Goal: Task Accomplishment & Management: Manage account settings

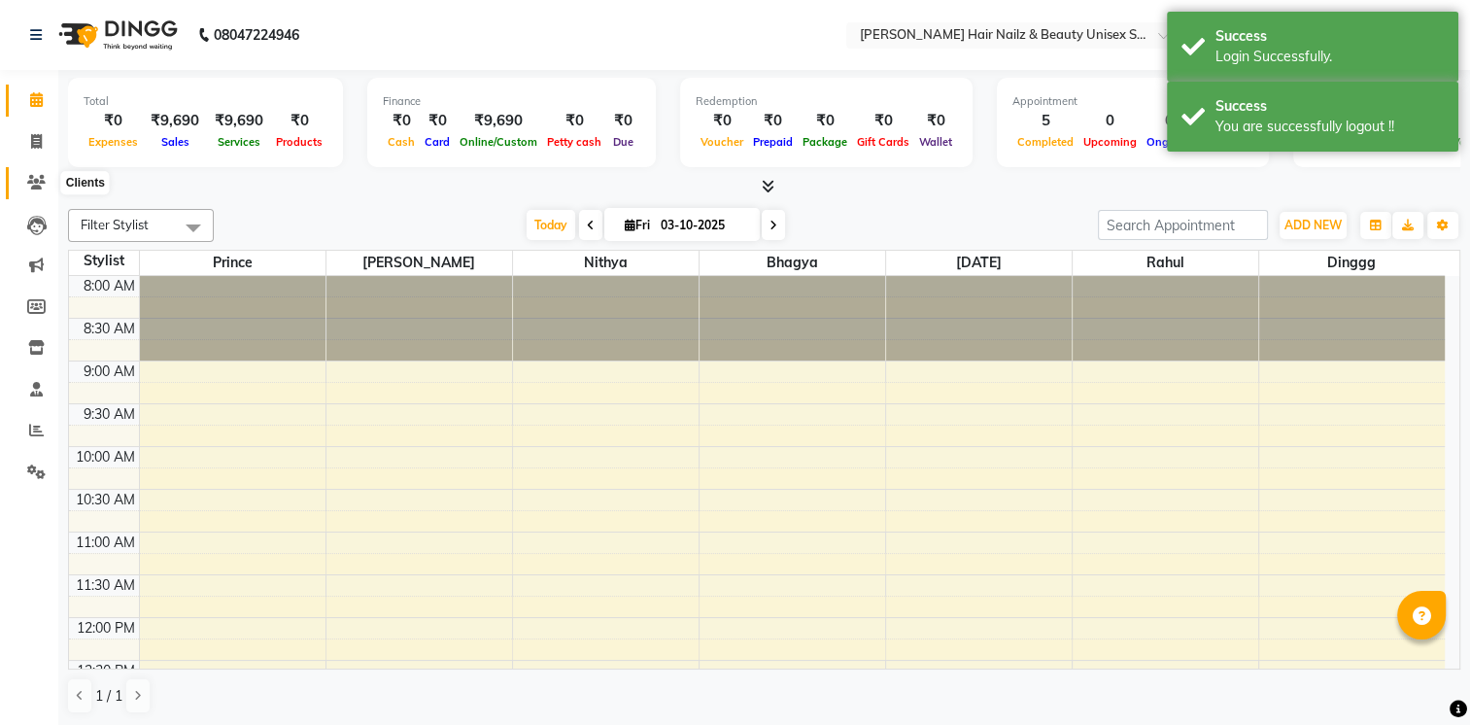
click at [19, 191] on span at bounding box center [36, 183] width 34 height 22
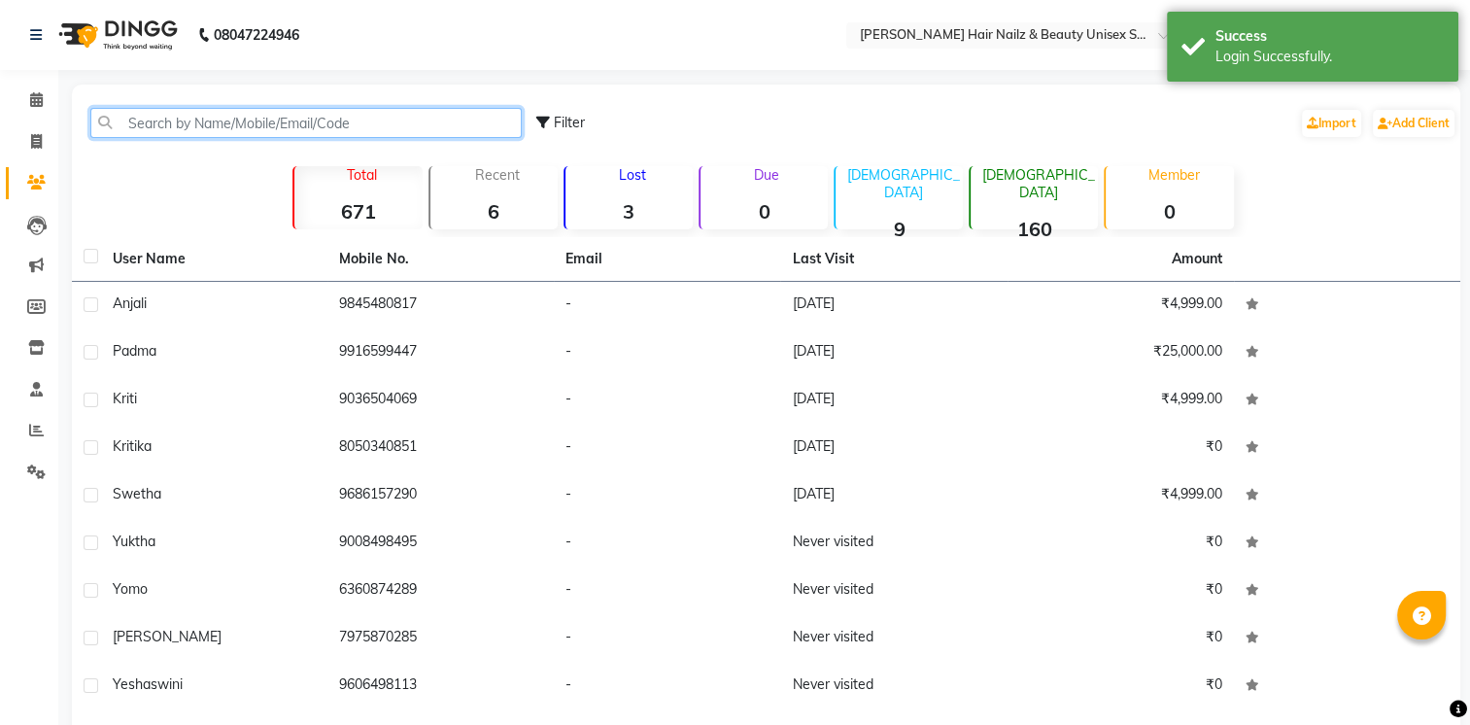
click at [276, 120] on input "text" at bounding box center [305, 123] width 431 height 30
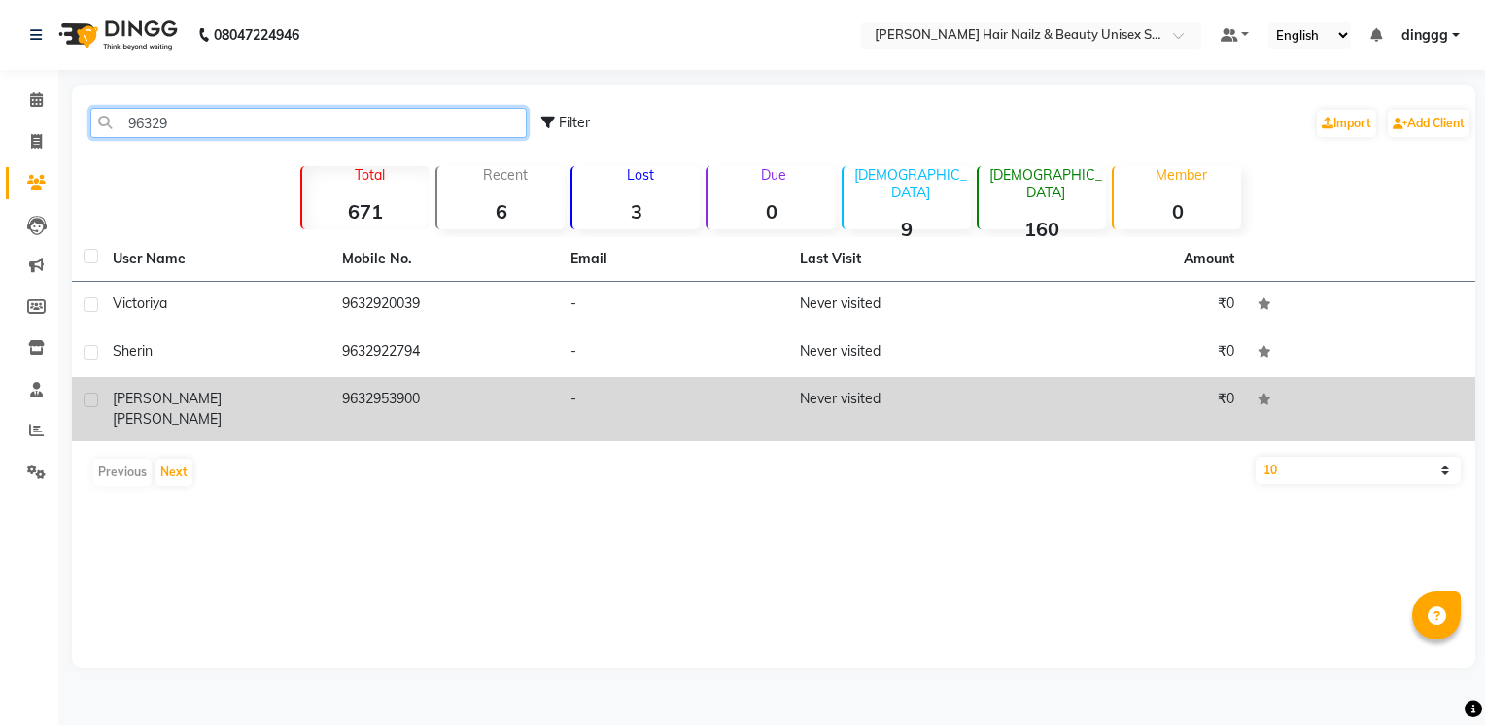
type input "96329"
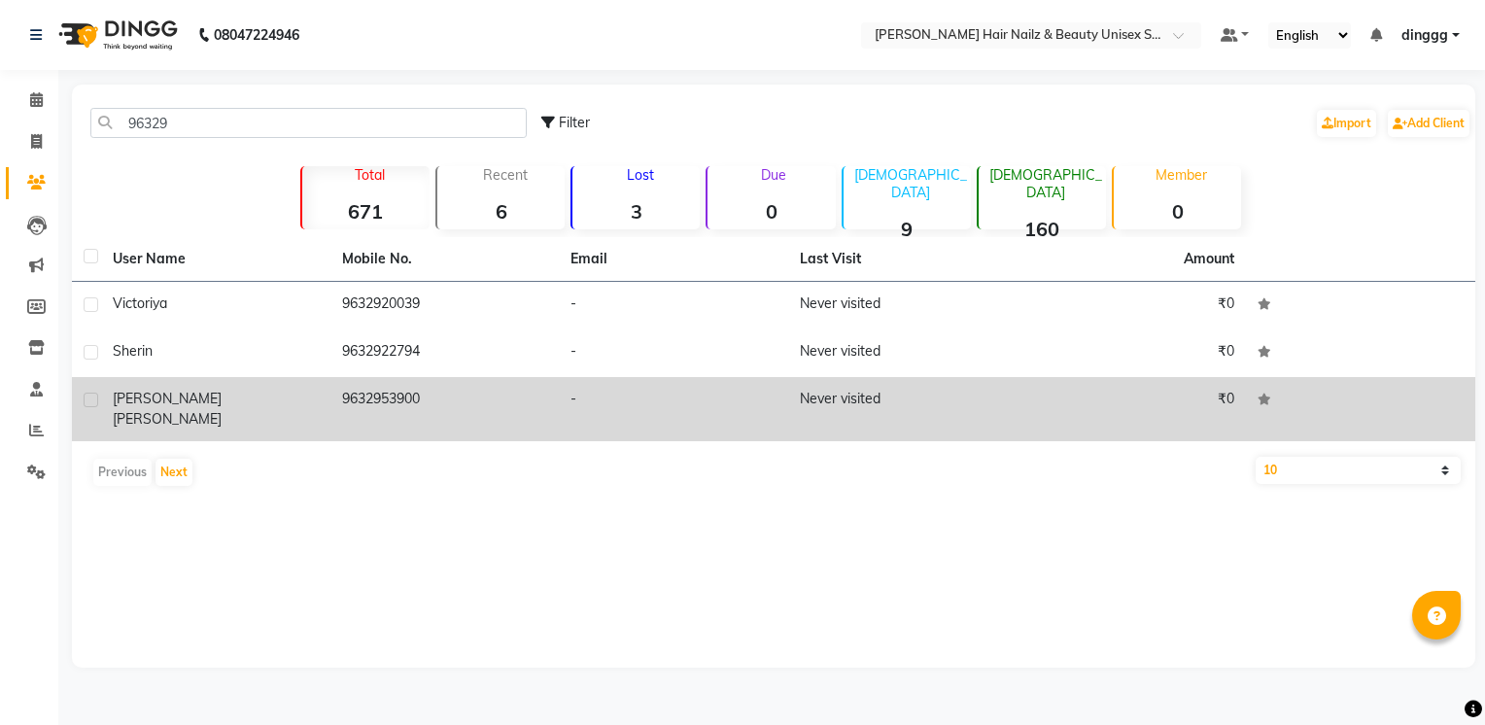
click at [420, 402] on td "9632953900" at bounding box center [444, 409] width 229 height 64
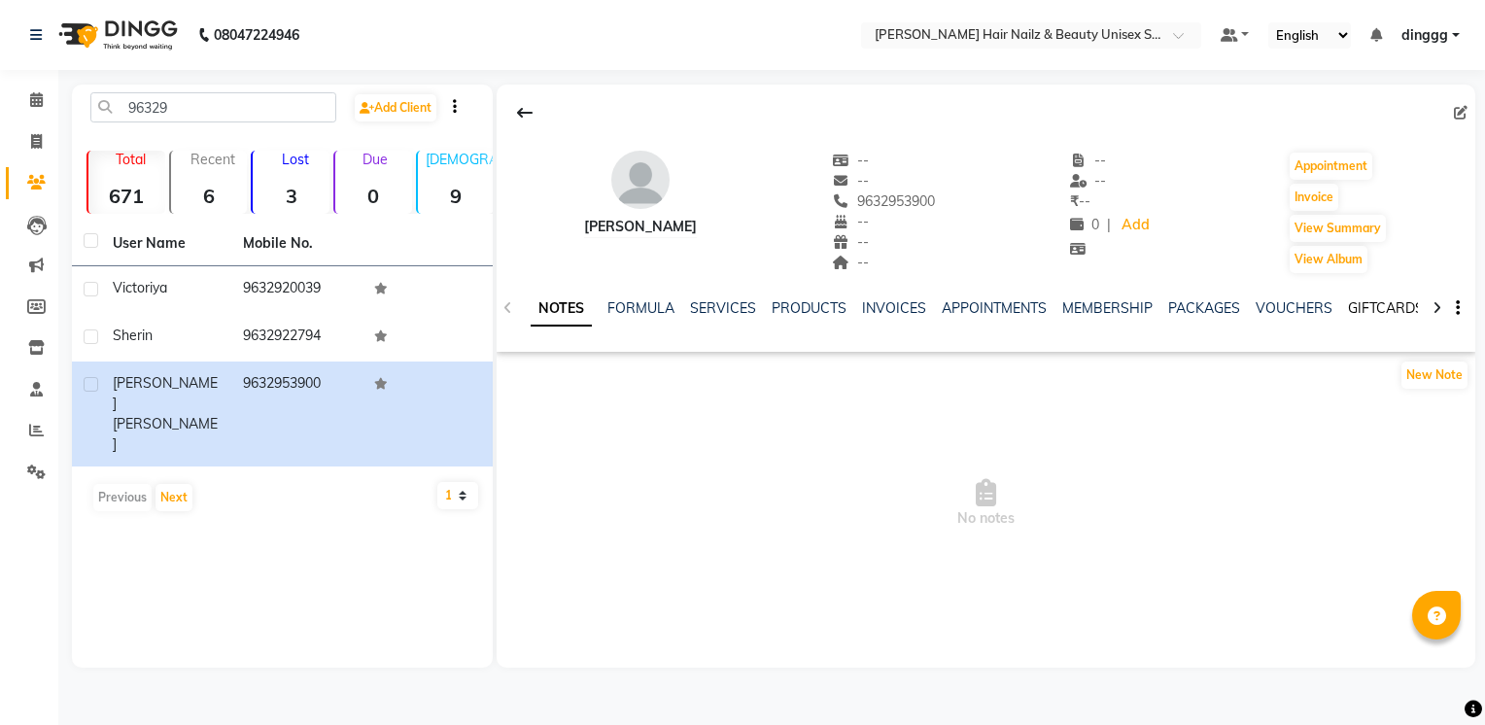
scroll to position [0, 336]
click at [1376, 309] on link "WALLET" at bounding box center [1384, 307] width 55 height 17
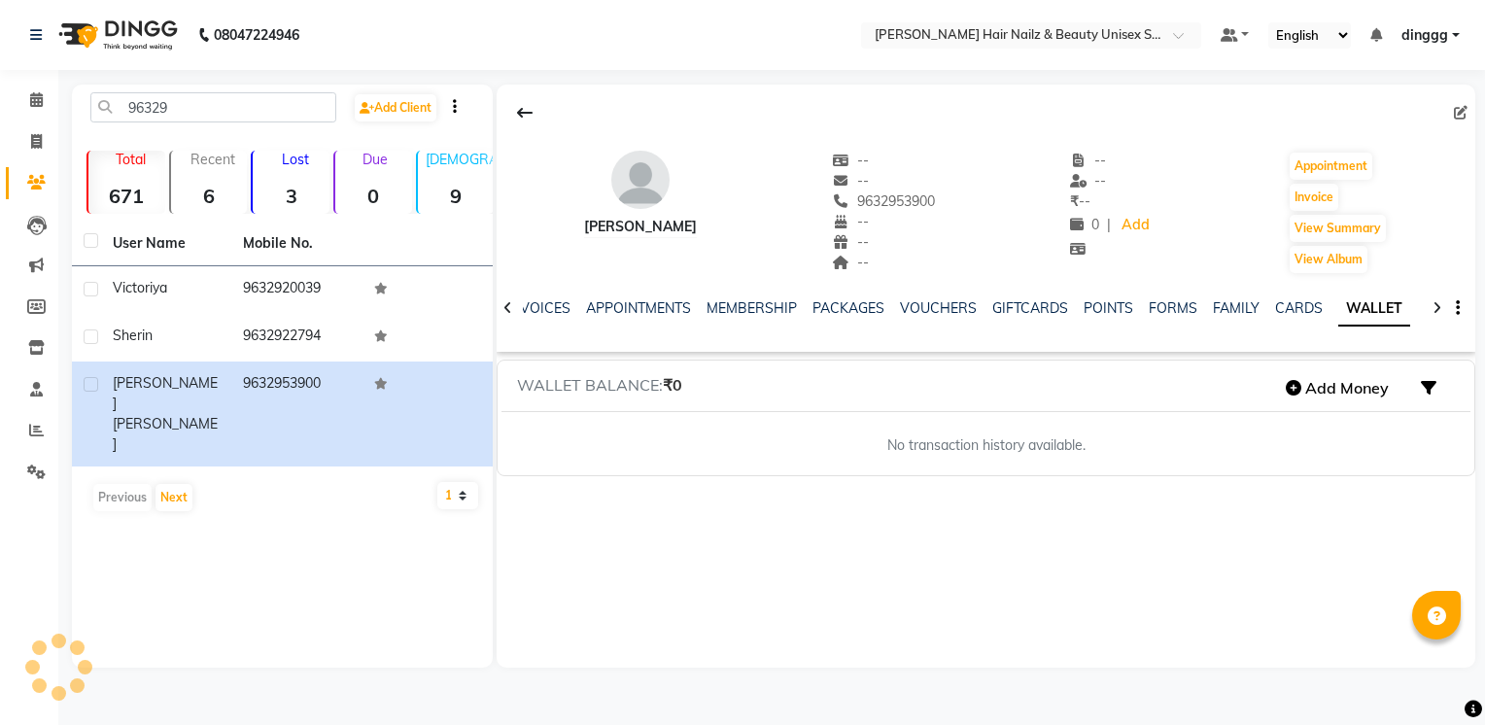
scroll to position [0, 124]
click at [1344, 384] on button "Add Money" at bounding box center [1337, 387] width 122 height 33
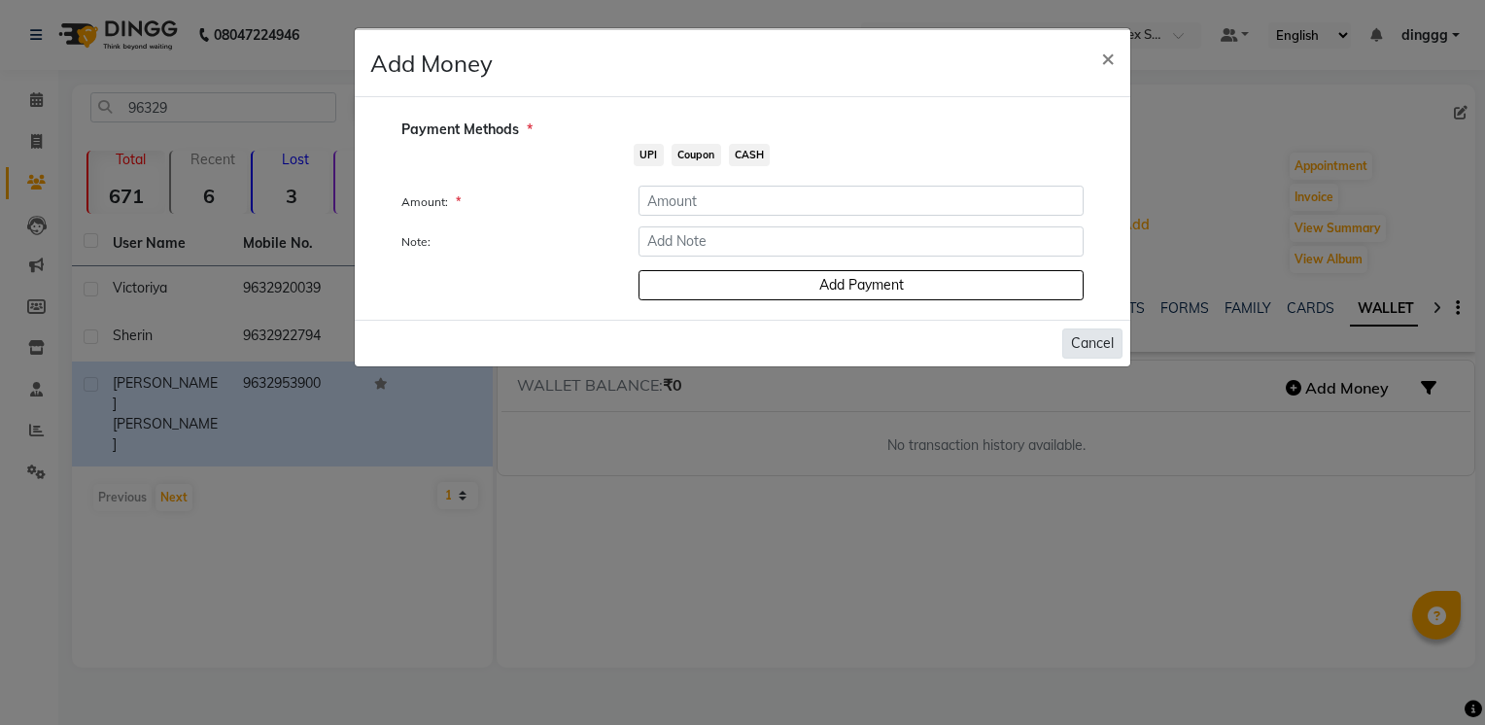
click at [1104, 341] on button "Cancel" at bounding box center [1092, 343] width 60 height 30
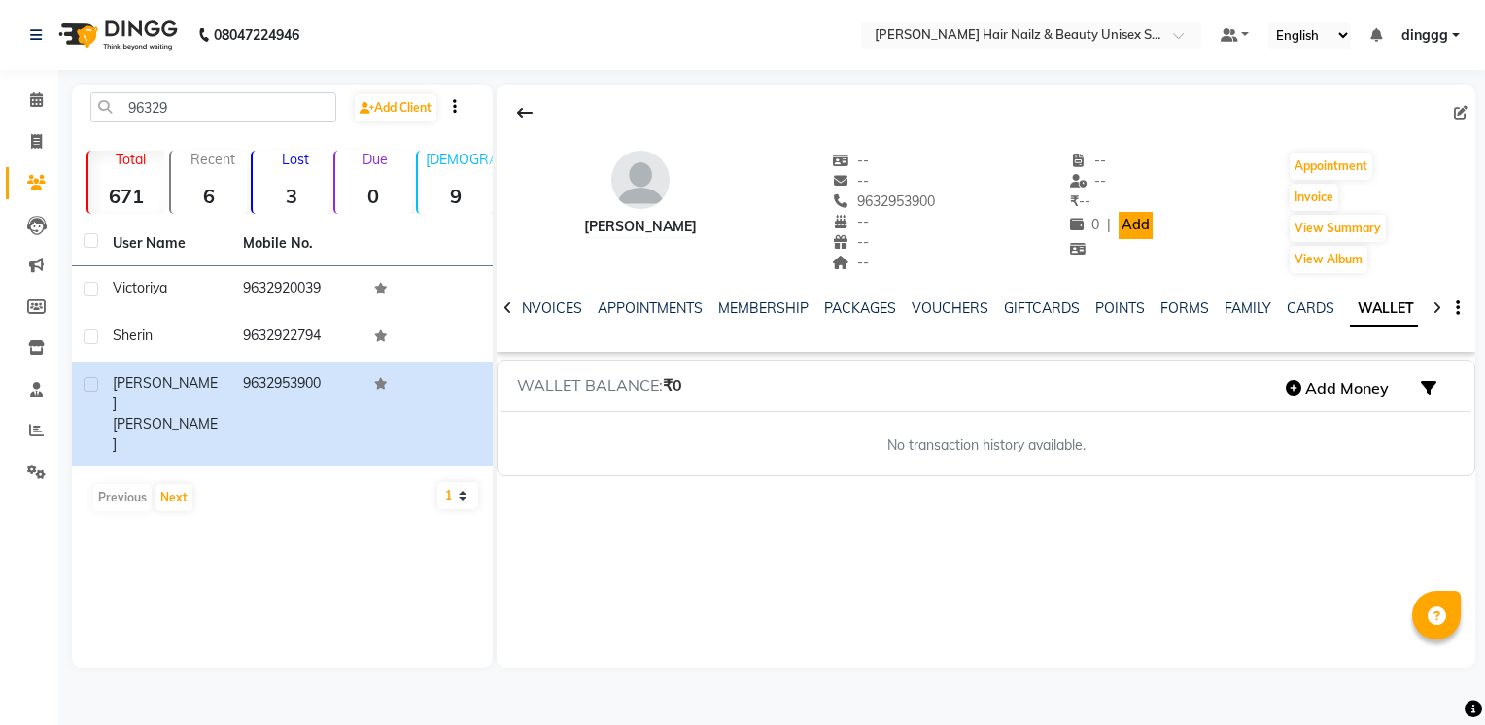
click at [1139, 229] on link "Add" at bounding box center [1135, 225] width 34 height 27
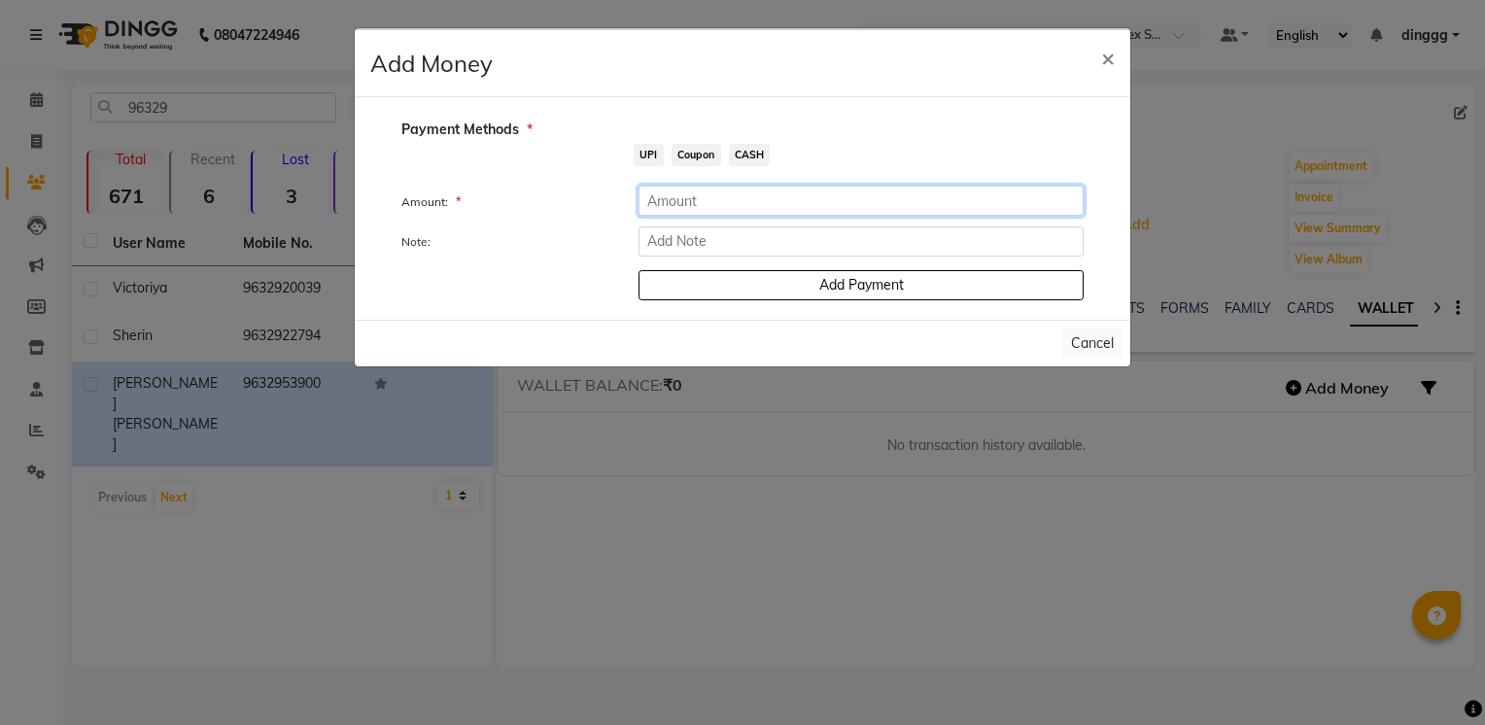
click at [655, 193] on input "number" at bounding box center [860, 201] width 445 height 30
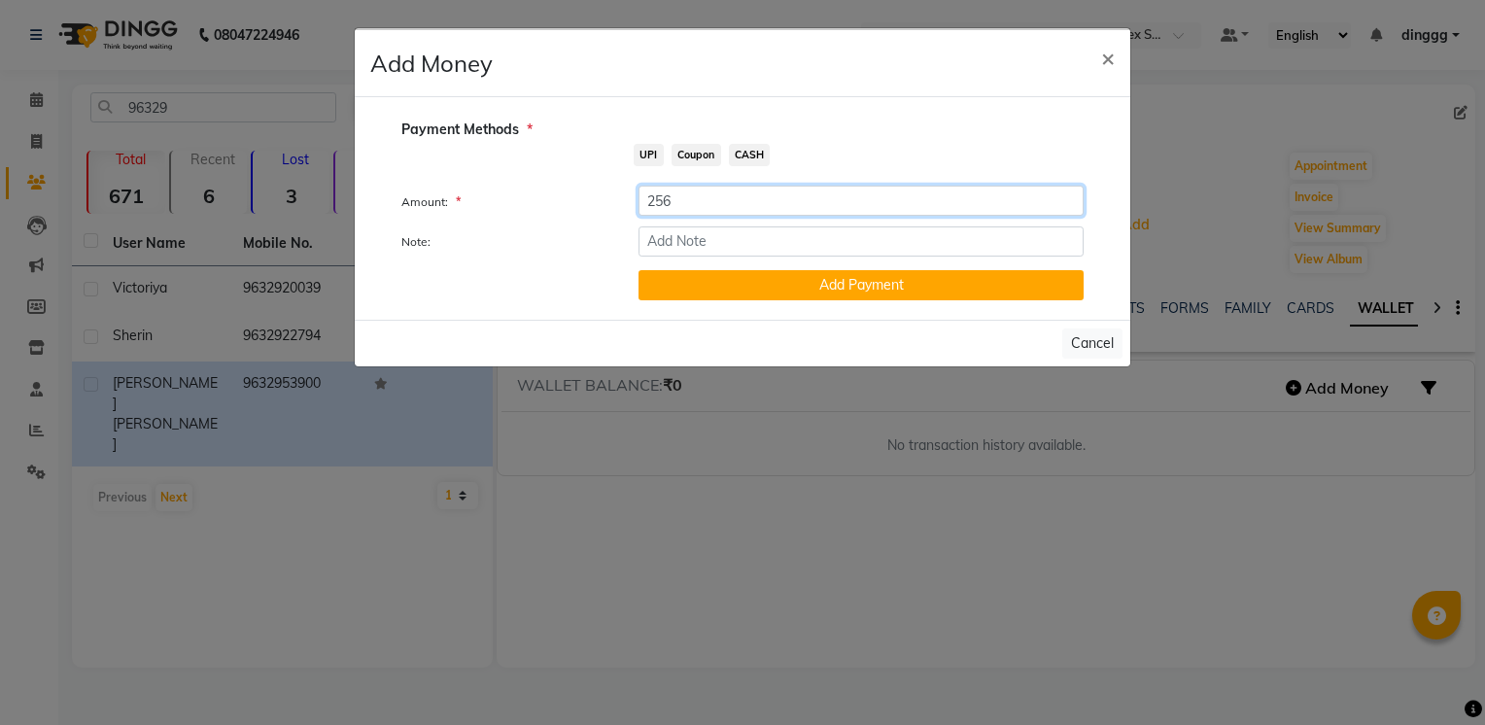
type input "256"
click at [692, 243] on input "Note:" at bounding box center [860, 241] width 445 height 30
type input "Direct Wallet Balance"
click at [656, 161] on span "UPI" at bounding box center [649, 155] width 30 height 22
click at [718, 295] on button "Add Payment" at bounding box center [860, 285] width 445 height 30
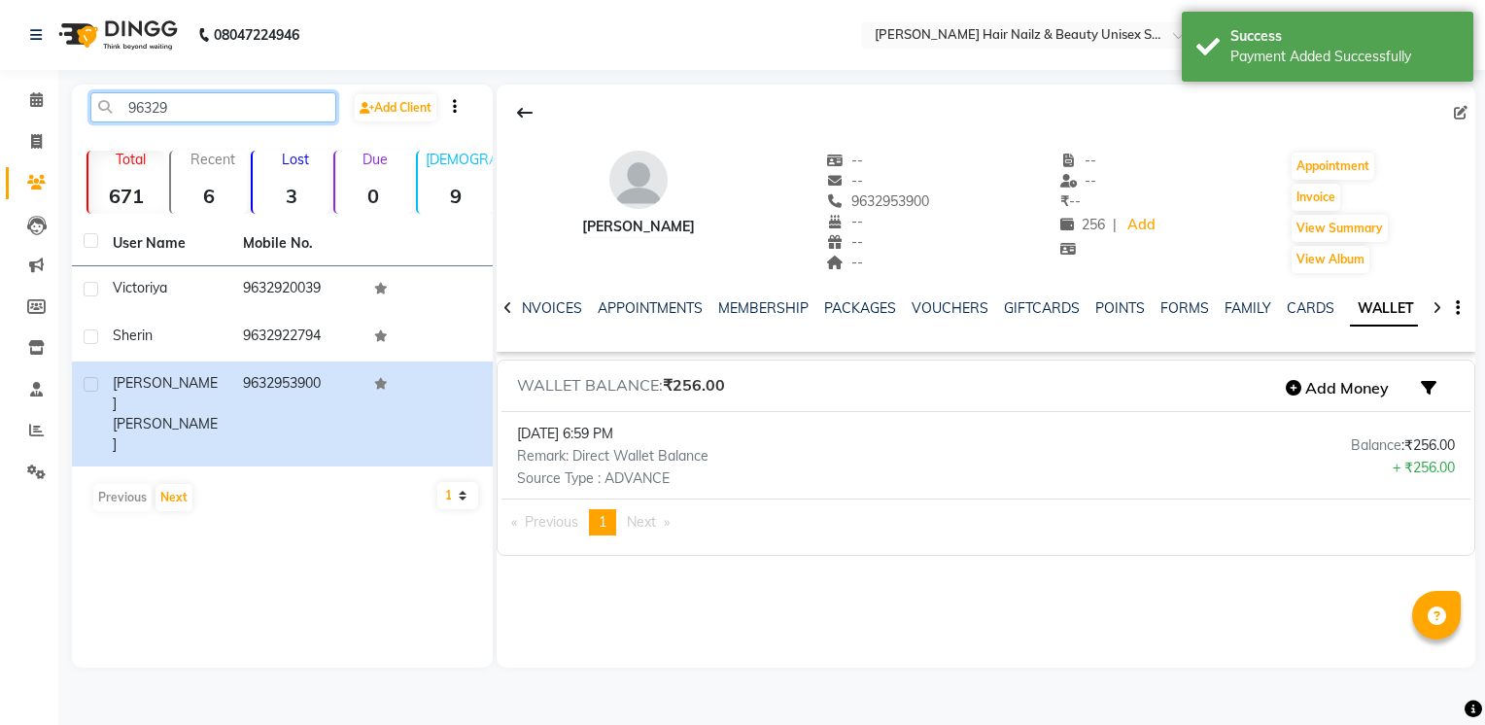
click at [315, 104] on input "96329" at bounding box center [213, 107] width 246 height 30
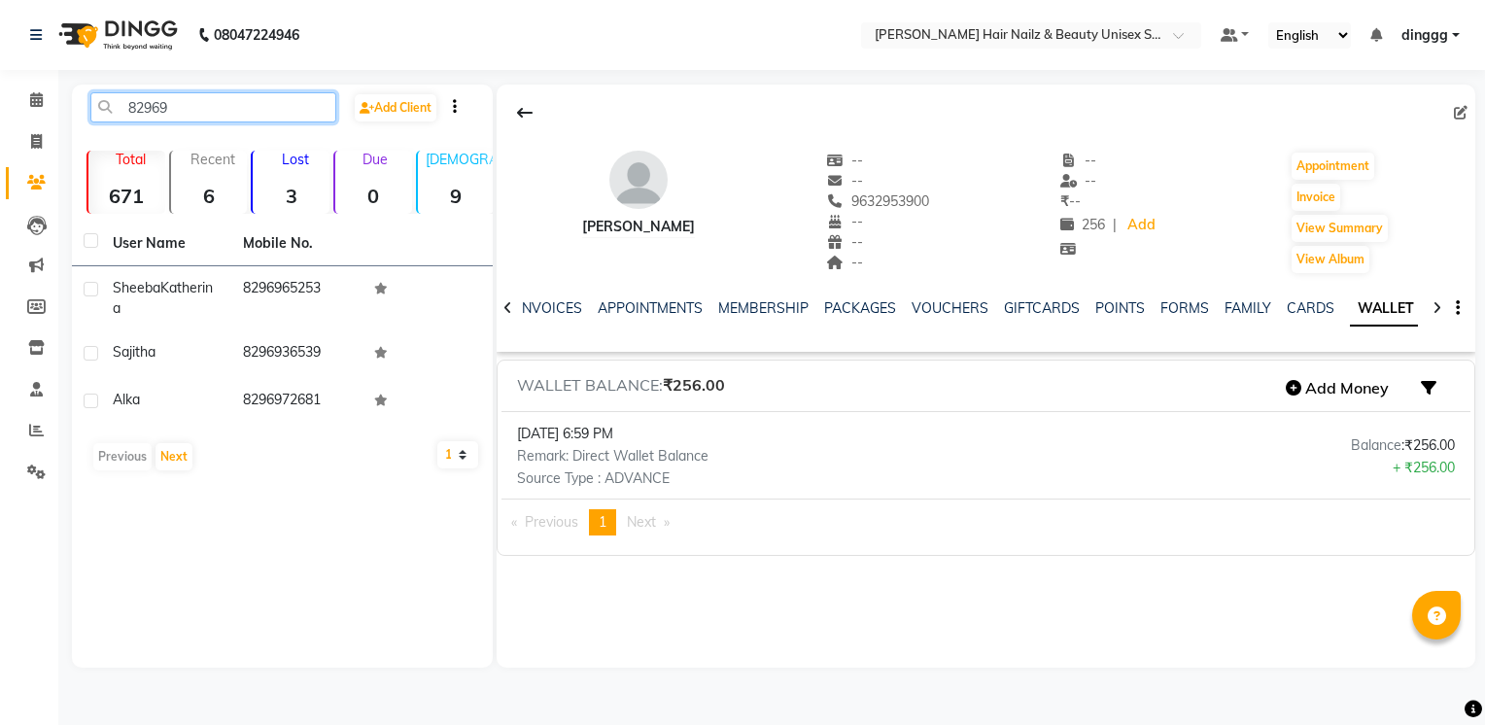
click at [196, 115] on input "82969" at bounding box center [213, 107] width 246 height 30
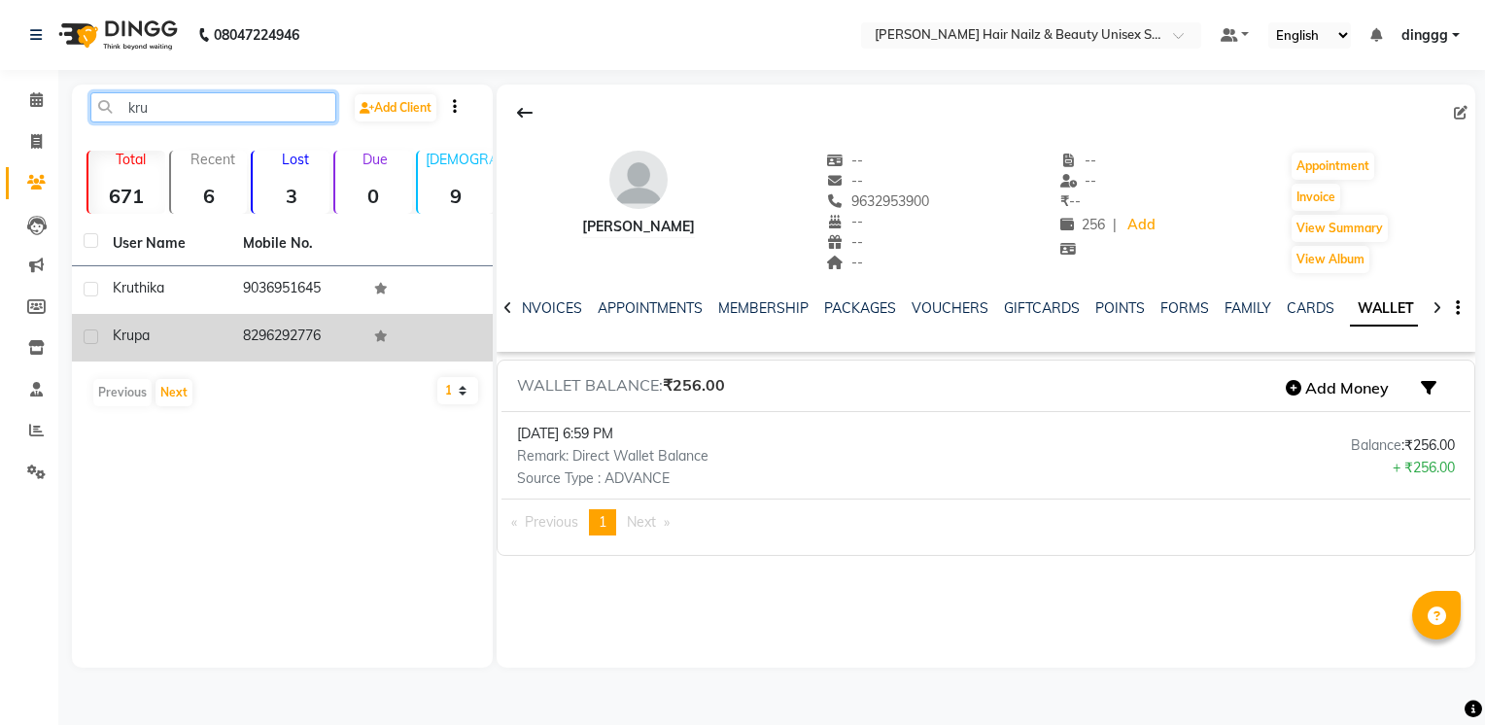
type input "kru"
click at [331, 341] on td "8296292776" at bounding box center [296, 338] width 130 height 48
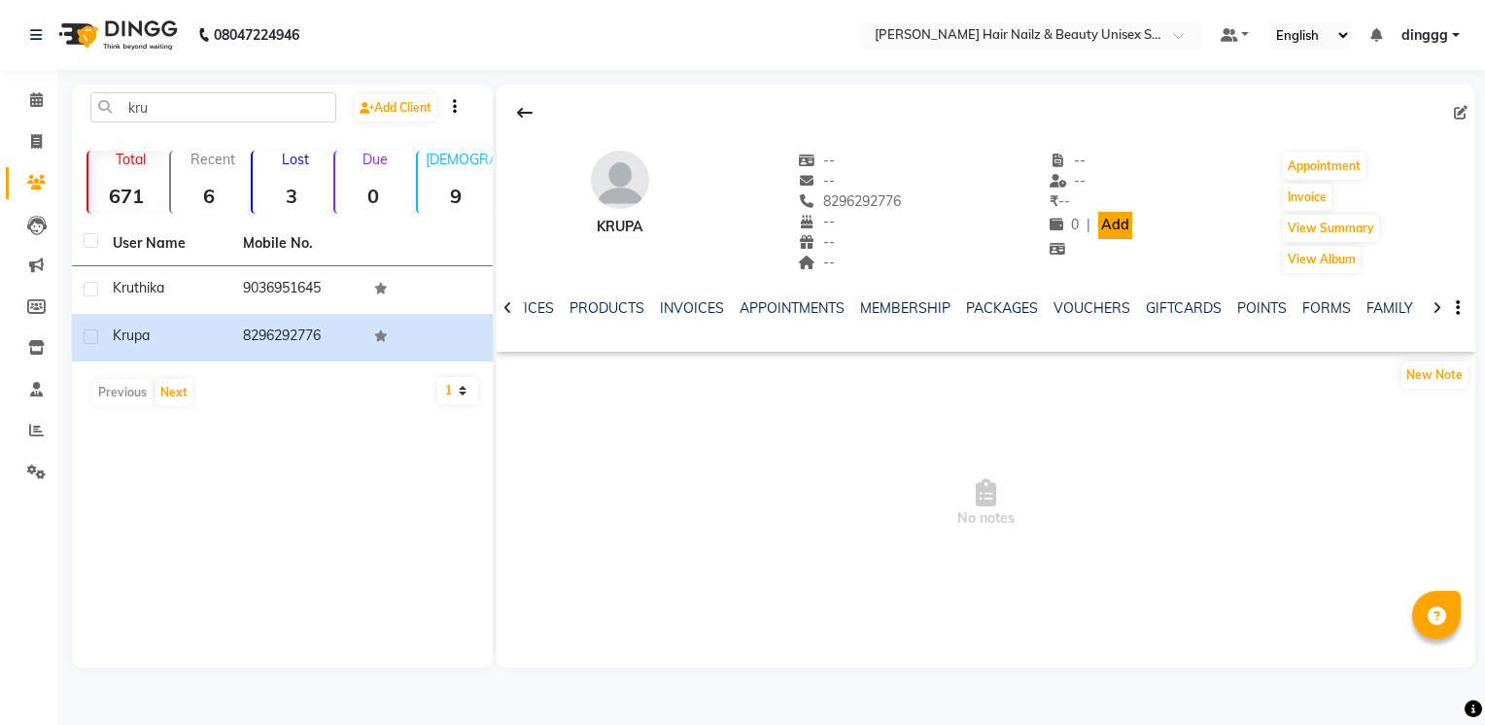
click at [1112, 227] on link "Add" at bounding box center [1115, 225] width 34 height 27
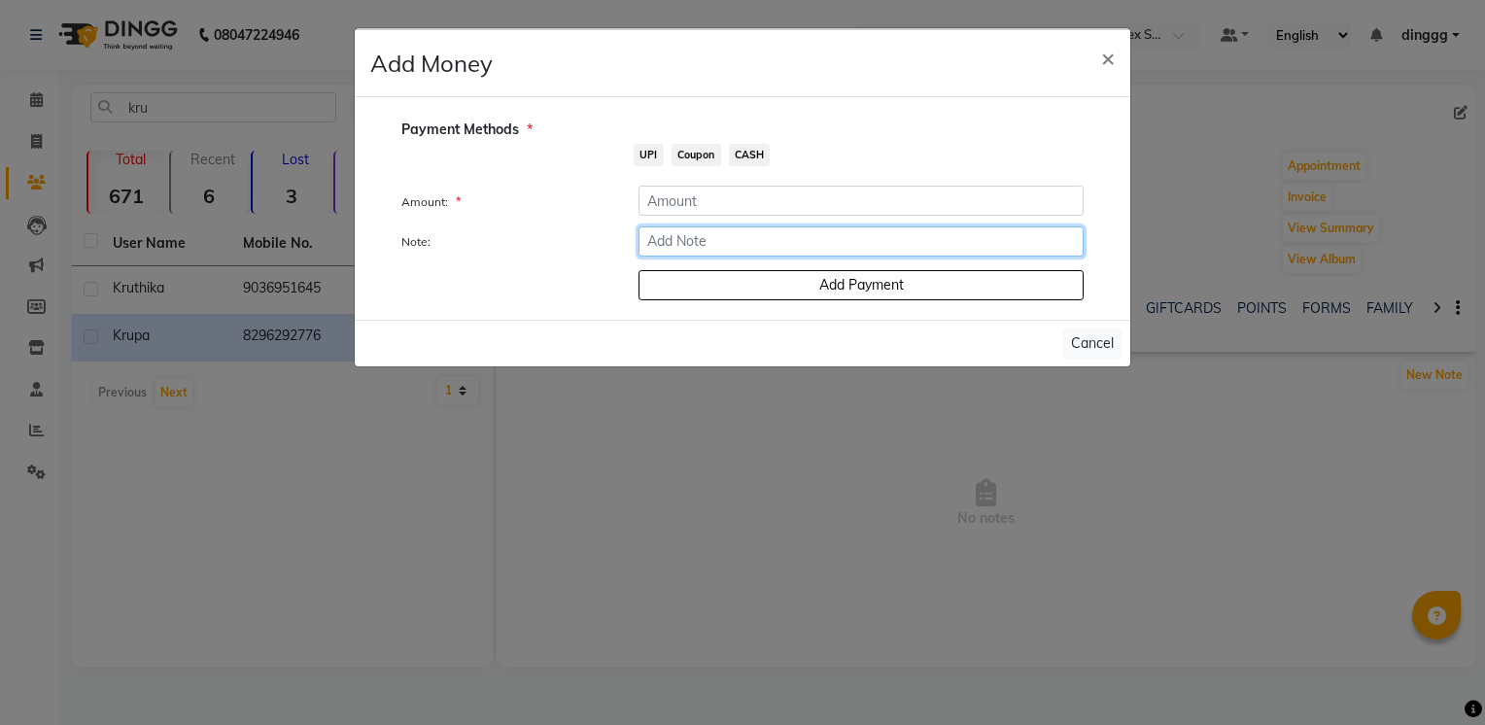
click at [773, 236] on input "Note:" at bounding box center [860, 241] width 445 height 30
paste input "Direct Wallet Balance"
click at [773, 236] on input "Direct Wallet Balance" at bounding box center [860, 241] width 445 height 30
type input "Direct Wallet Balance"
click at [742, 212] on div "Amount: *" at bounding box center [742, 202] width 711 height 33
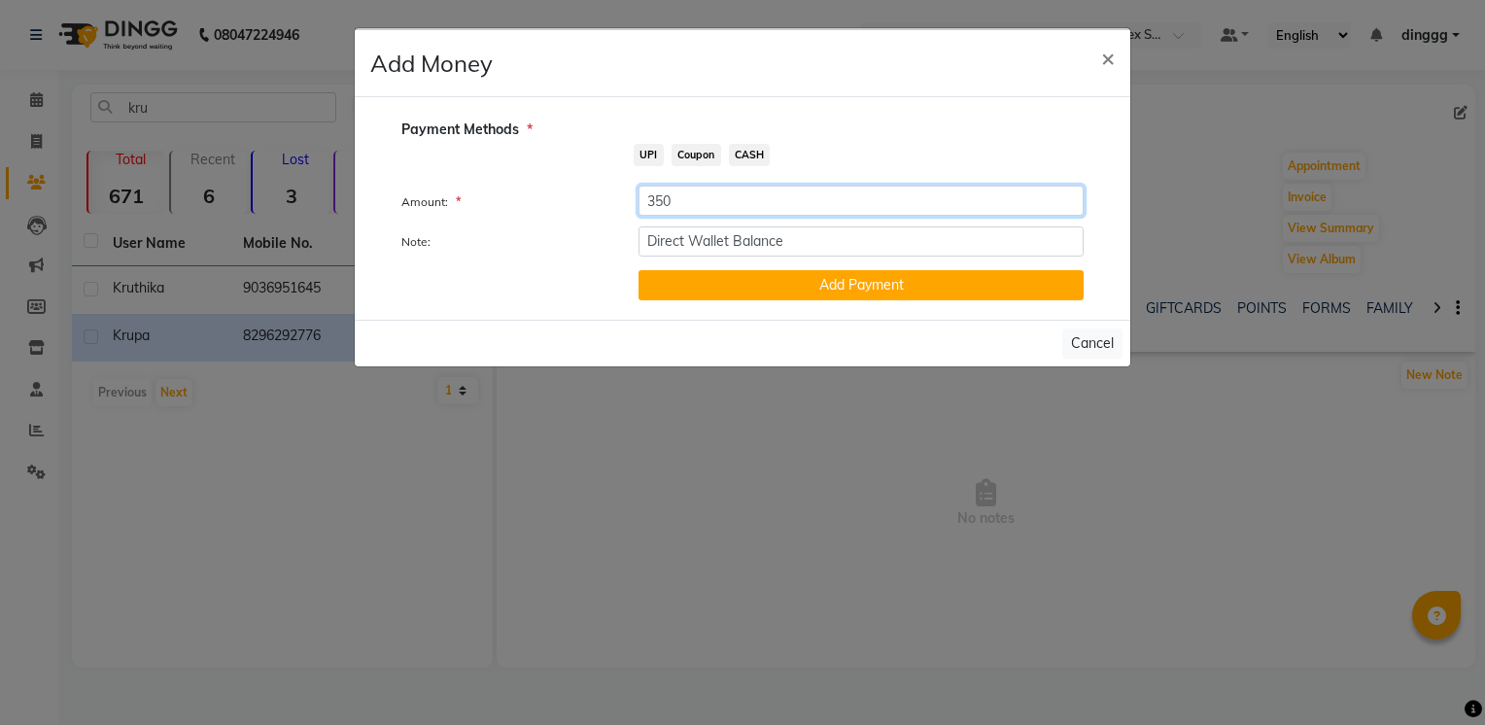
type input "350"
click at [648, 161] on span "UPI" at bounding box center [649, 155] width 30 height 22
click at [716, 287] on button "Add Payment" at bounding box center [860, 285] width 445 height 30
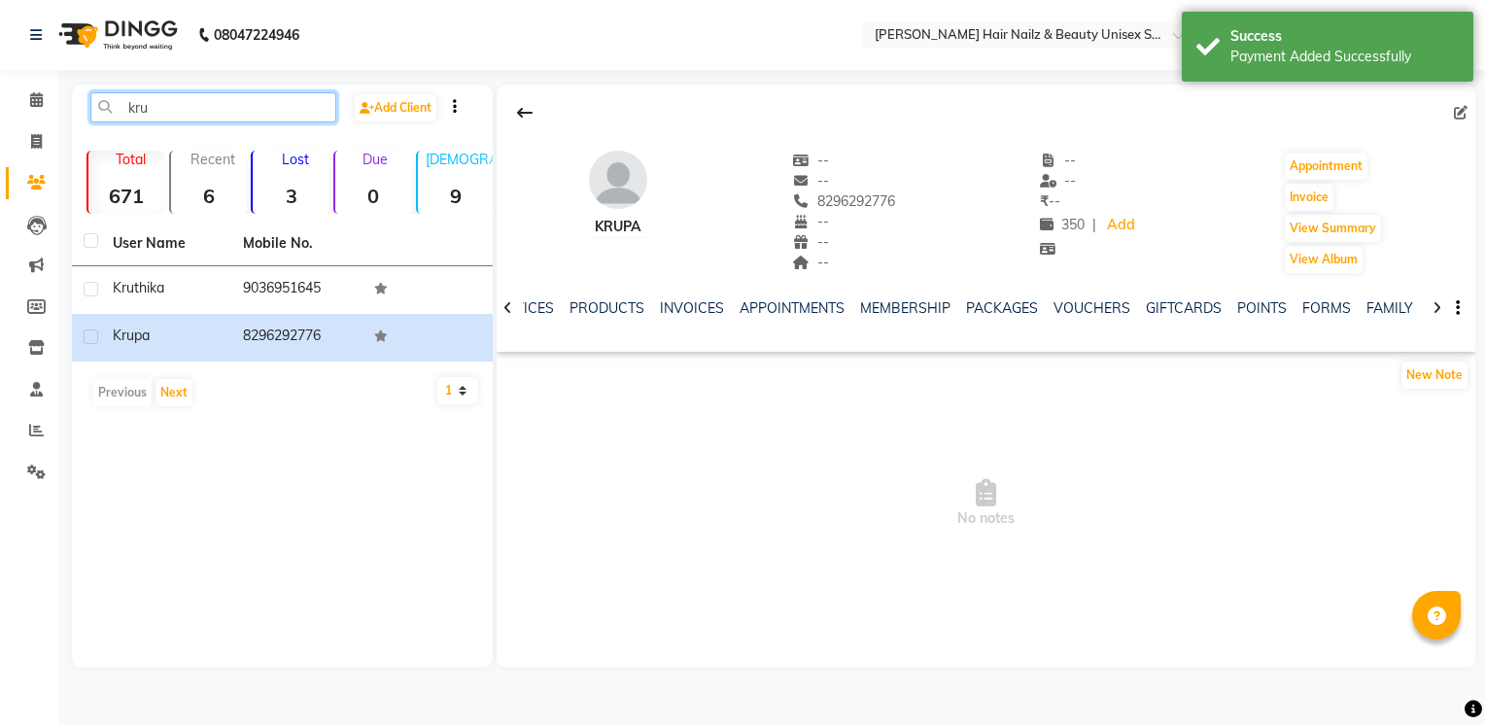
click at [208, 120] on input "kru" at bounding box center [213, 107] width 246 height 30
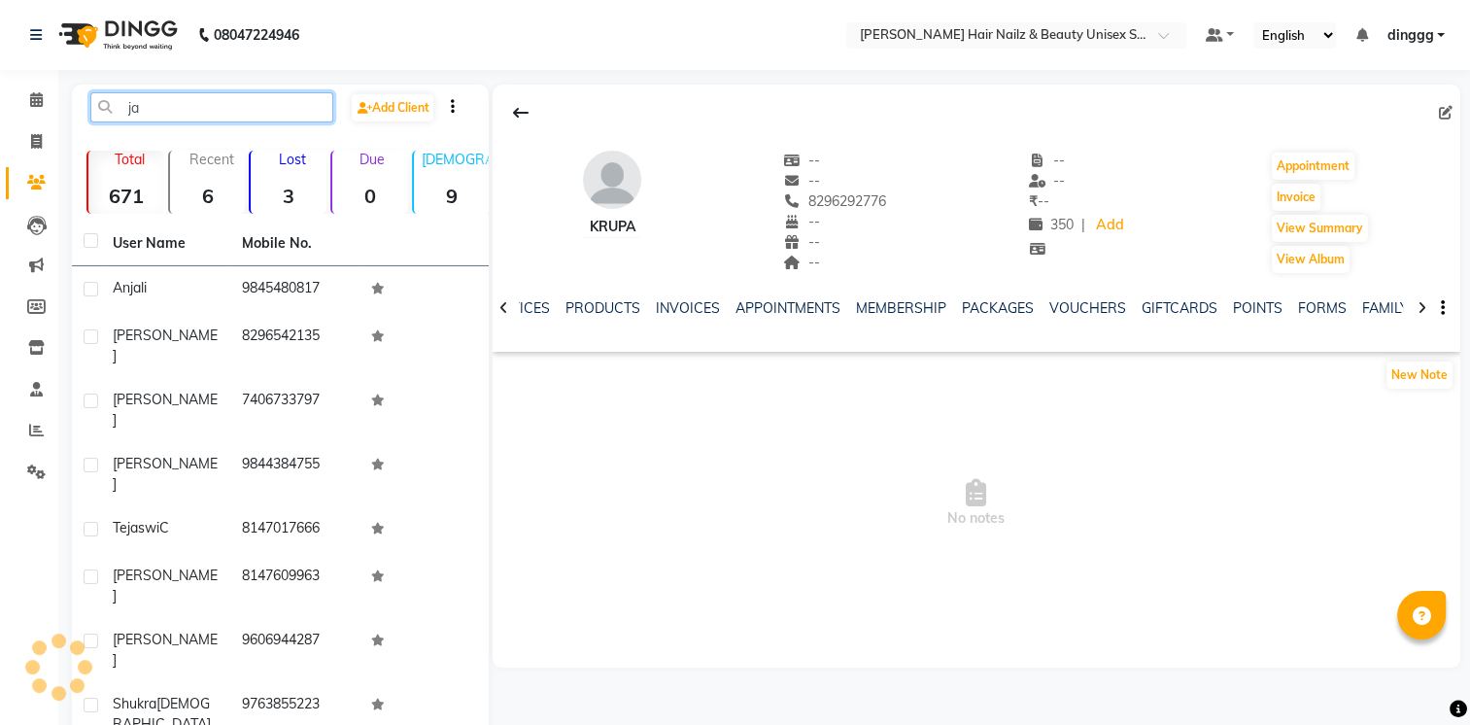
type input "j"
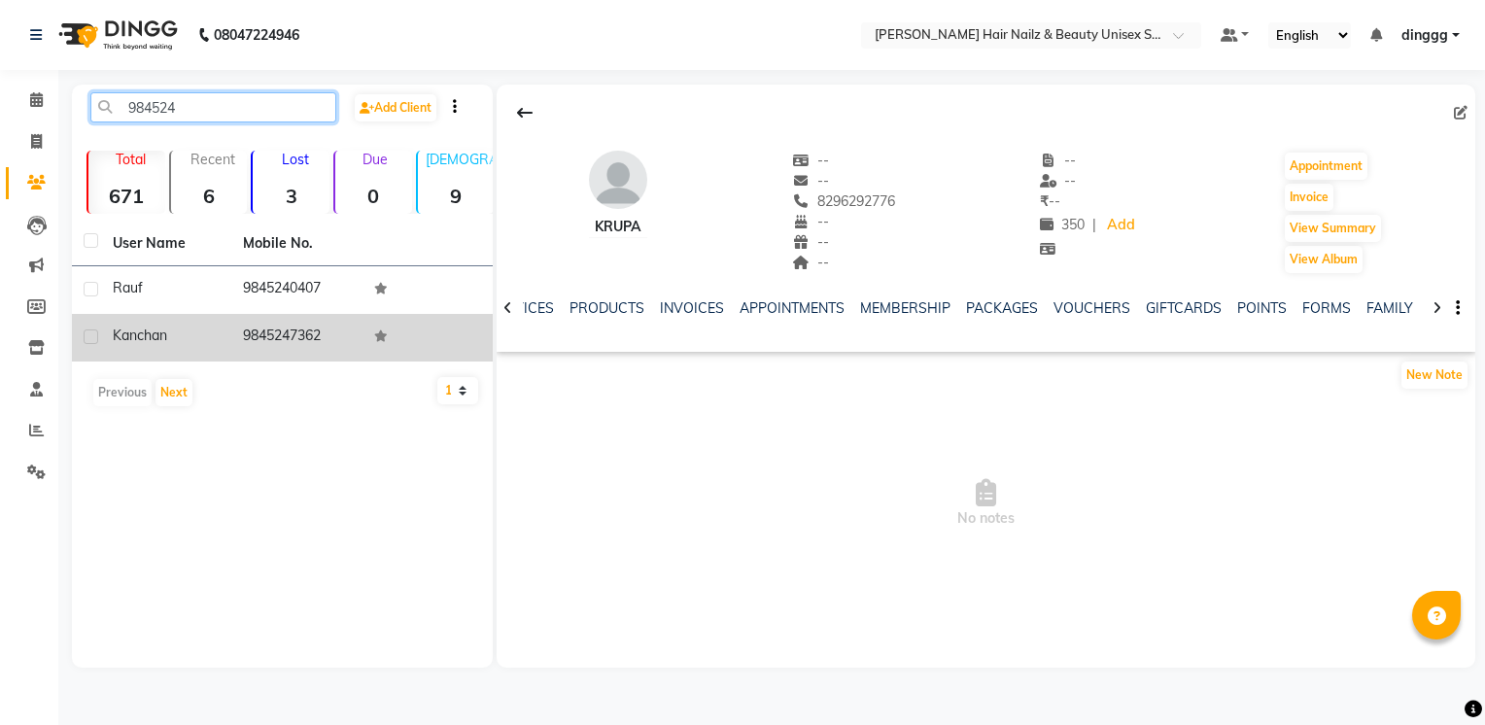
type input "984524"
click at [318, 316] on td "9845247362" at bounding box center [296, 338] width 130 height 48
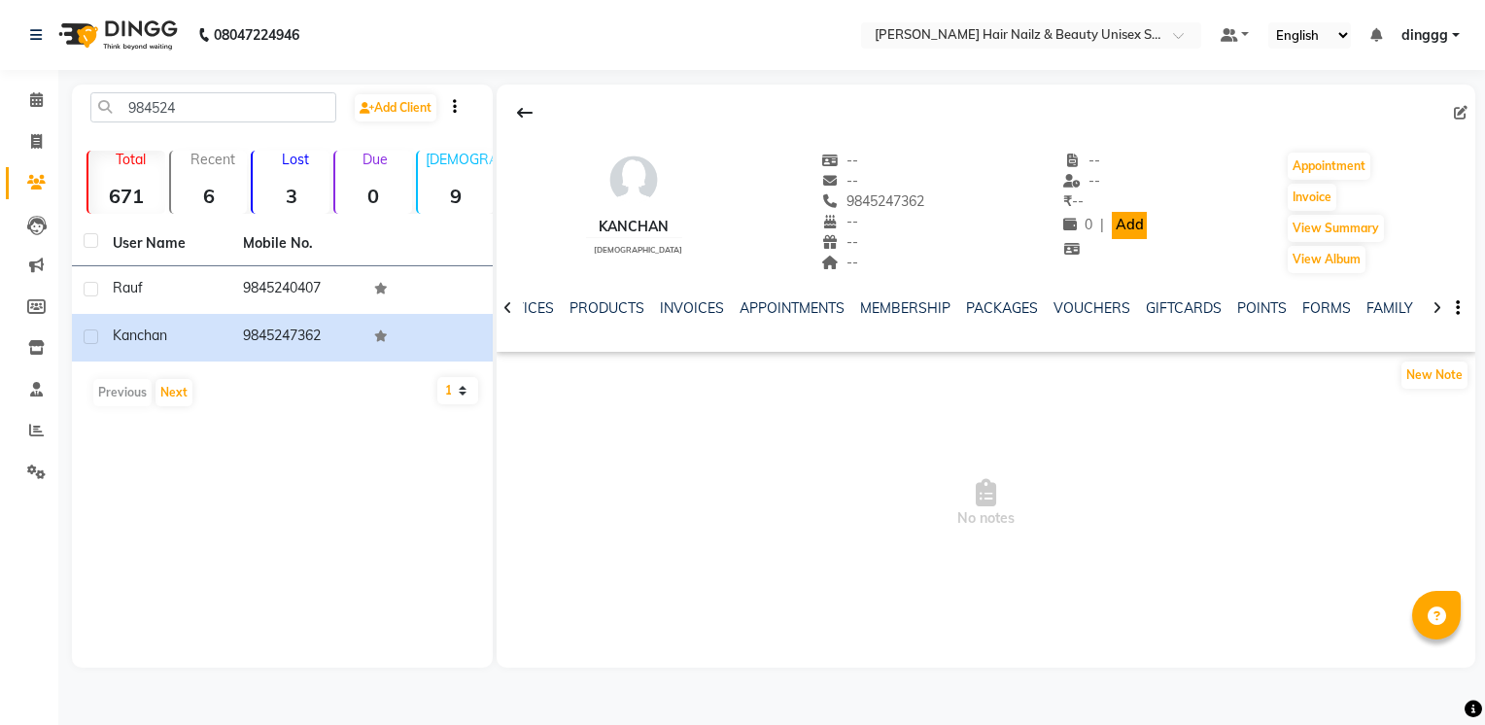
click at [1127, 223] on link "Add" at bounding box center [1129, 225] width 34 height 27
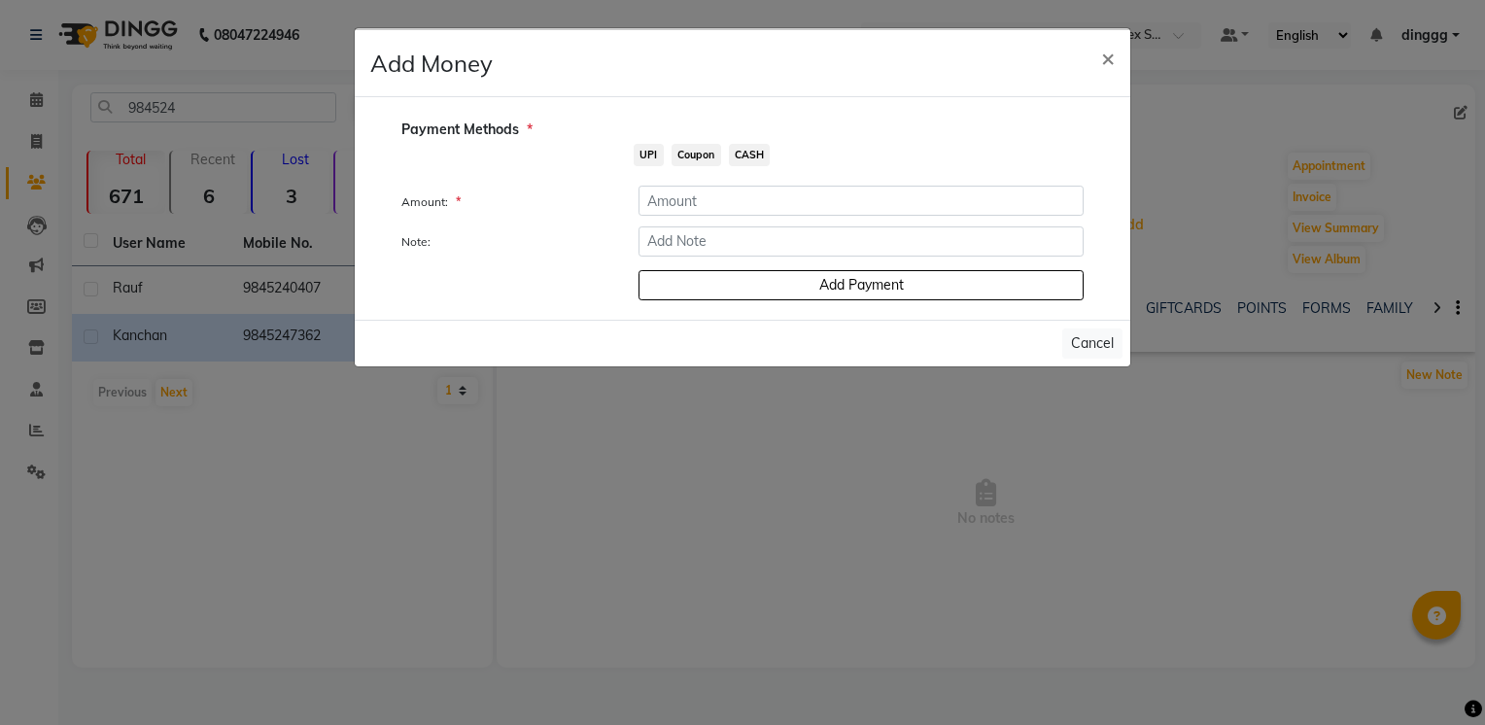
click at [648, 161] on span "UPI" at bounding box center [649, 155] width 30 height 22
click at [684, 193] on input "number" at bounding box center [860, 201] width 445 height 30
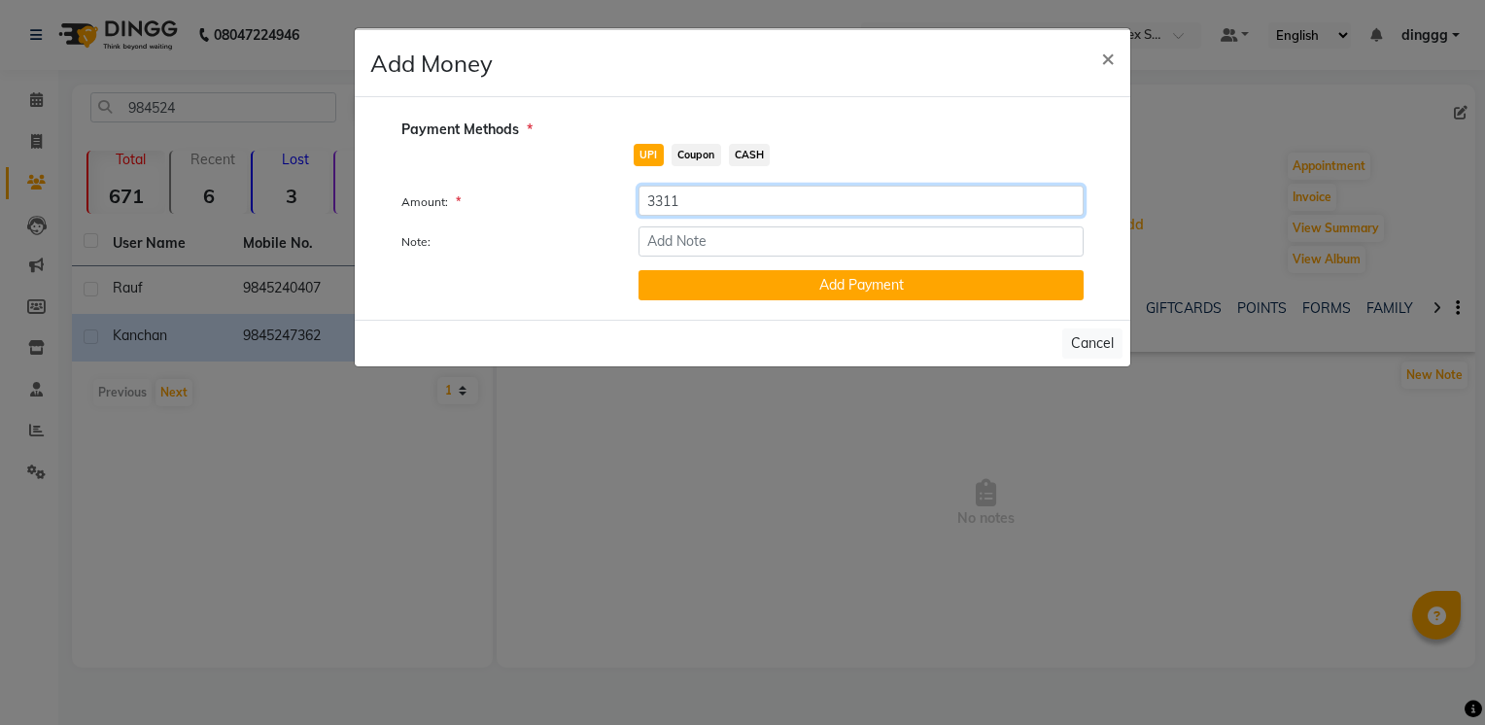
type input "3311"
paste input "Direct Wallet Balance"
click at [702, 239] on input "Direct Wallet Balance" at bounding box center [860, 241] width 445 height 30
type input "Direct Wallet Balance"
click at [688, 290] on button "Add Payment" at bounding box center [860, 285] width 445 height 30
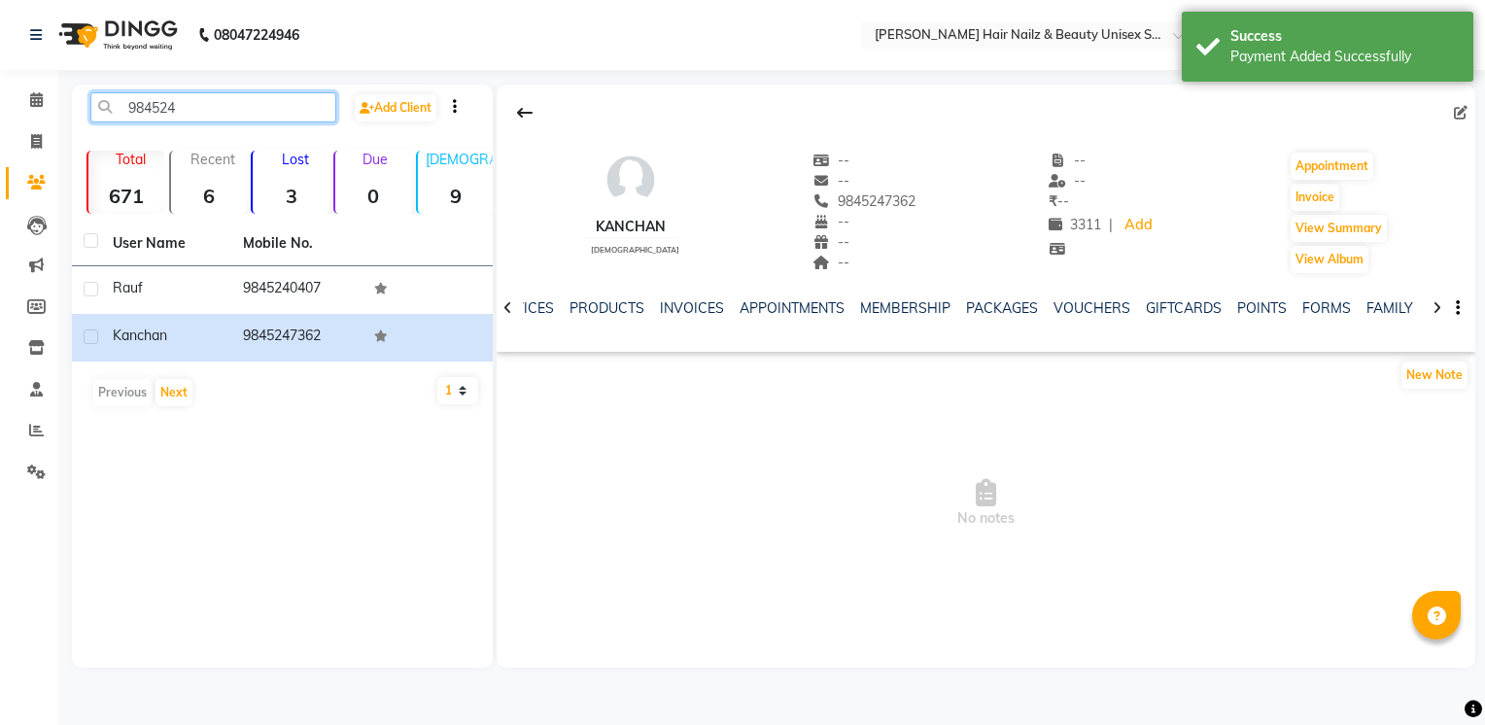
click at [257, 109] on input "984524" at bounding box center [213, 107] width 246 height 30
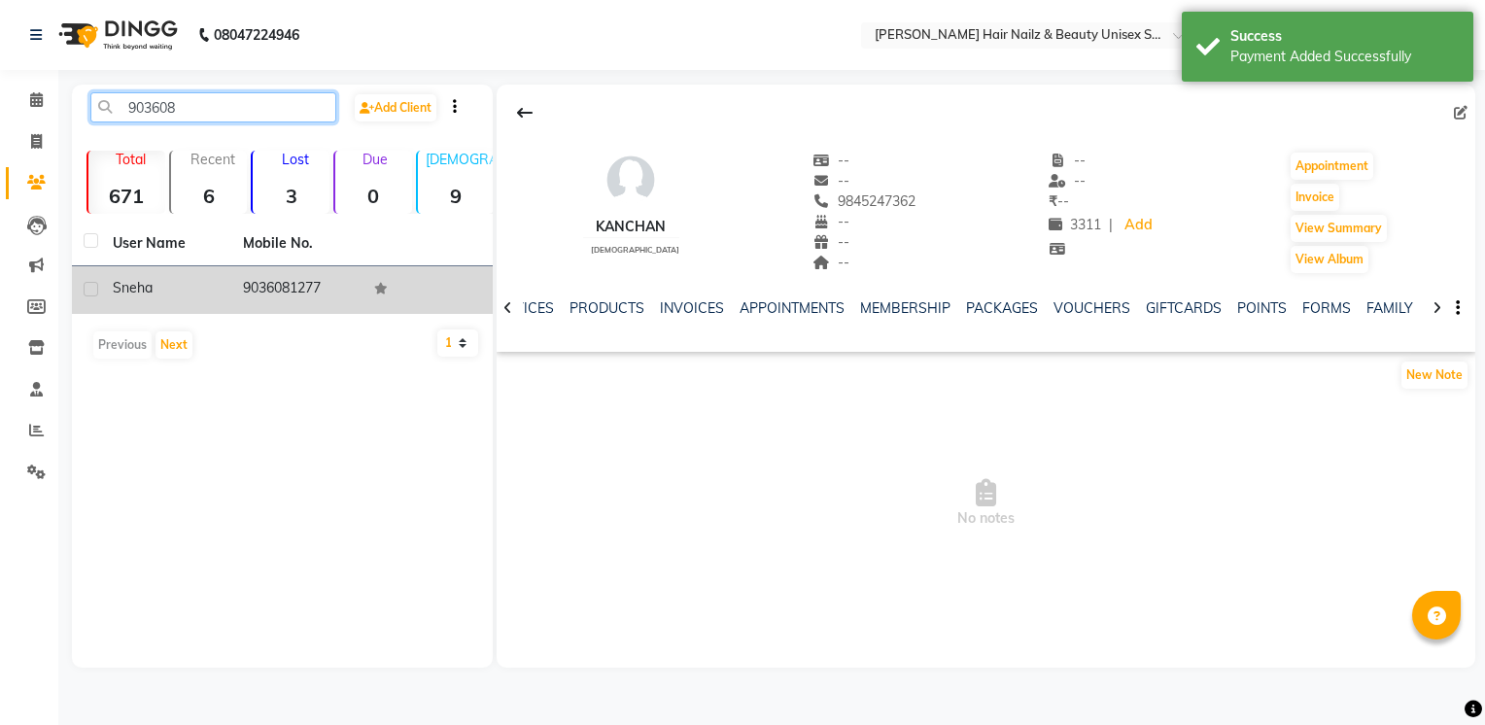
type input "903608"
click at [264, 295] on td "9036081277" at bounding box center [296, 290] width 130 height 48
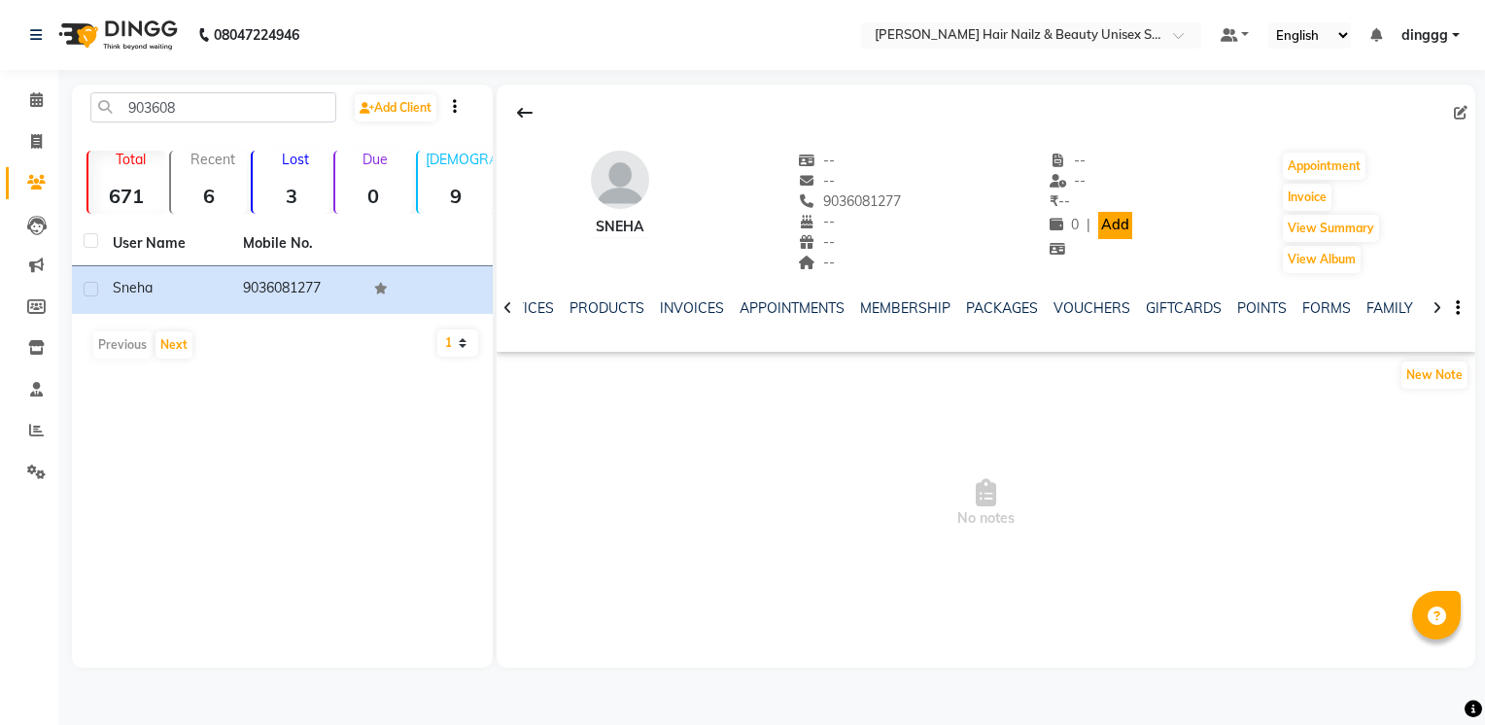
click at [1112, 225] on link "Add" at bounding box center [1115, 225] width 34 height 27
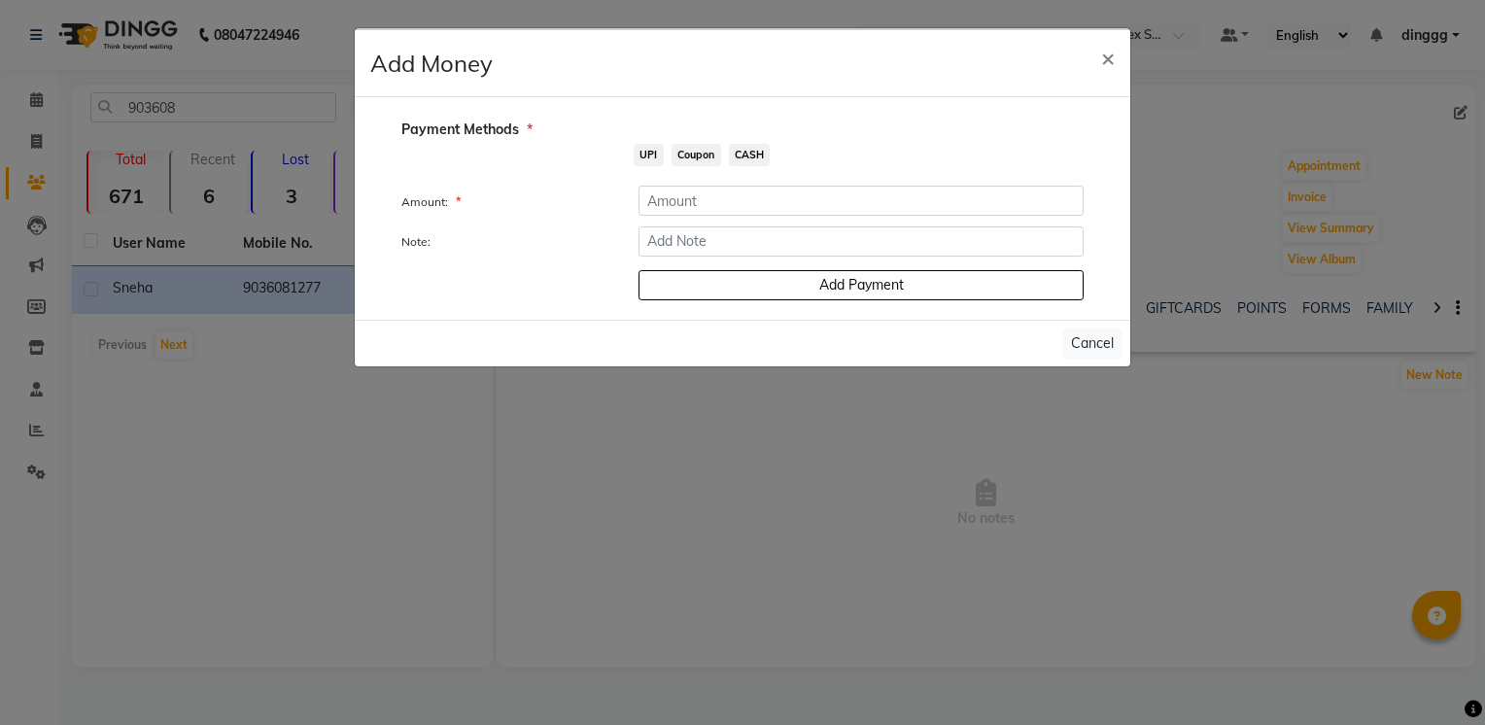
click at [645, 156] on span "UPI" at bounding box center [649, 155] width 30 height 22
click at [671, 193] on input "number" at bounding box center [860, 201] width 445 height 30
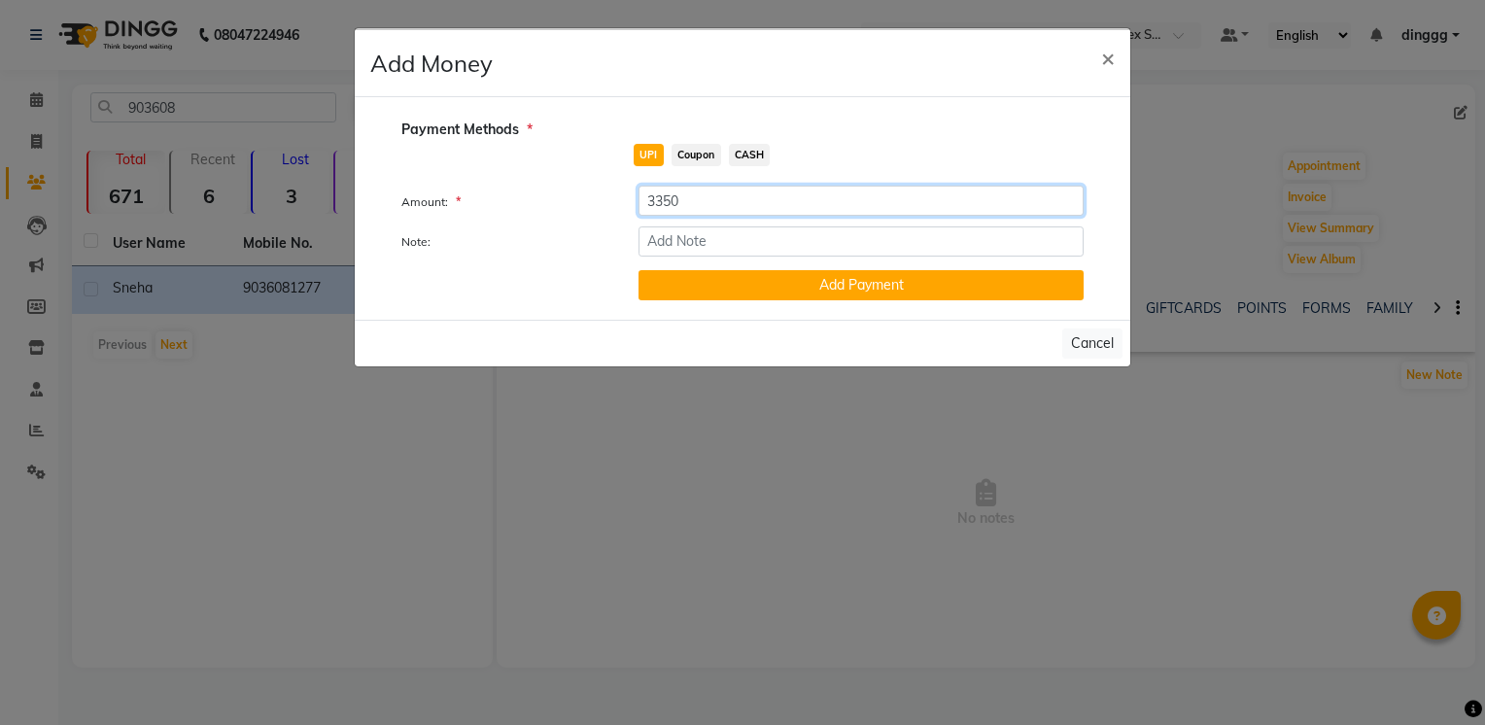
type input "3350"
click at [686, 239] on input "Note:" at bounding box center [860, 241] width 445 height 30
paste input "Direct Wallet Balance"
type input "Direct Wallet Balance"
click at [712, 293] on button "Add Payment" at bounding box center [860, 285] width 445 height 30
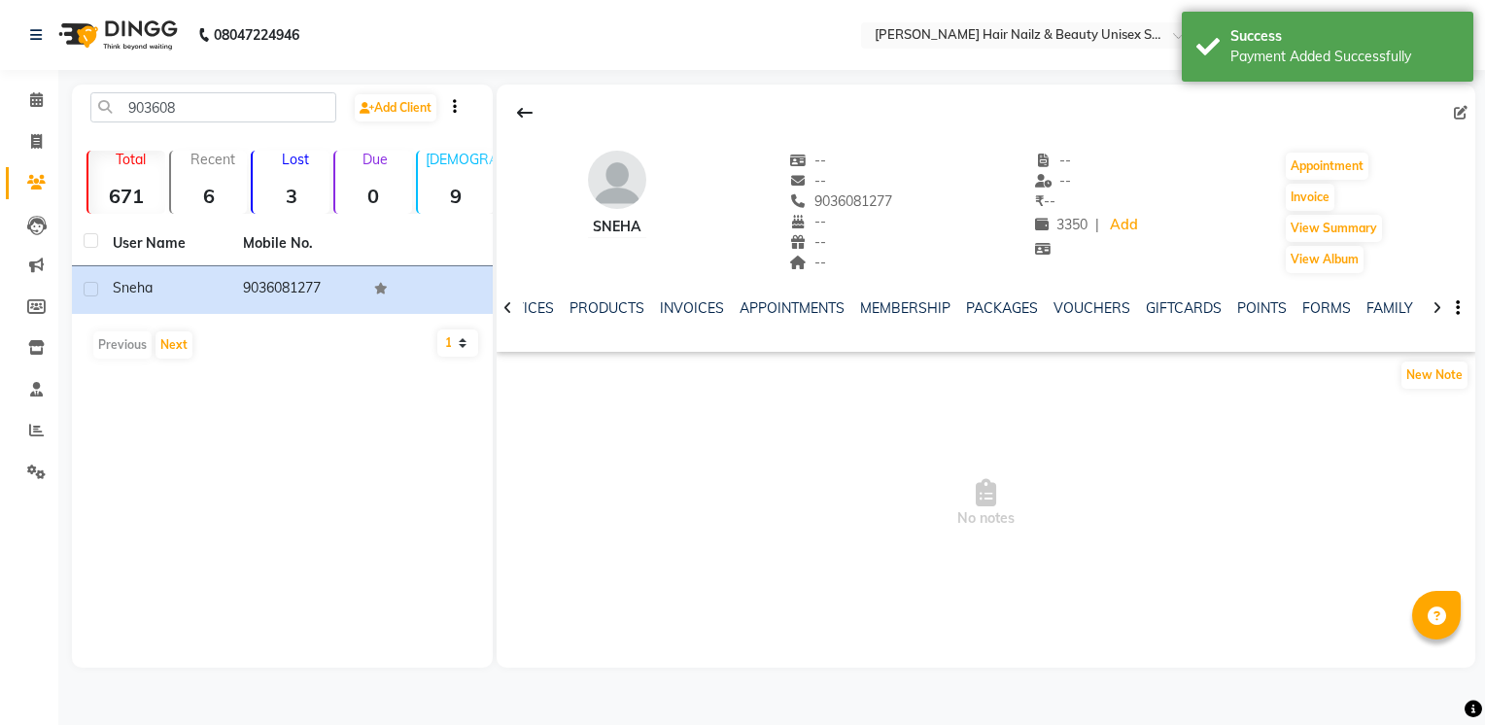
click at [257, 124] on div "903608 Add Client" at bounding box center [282, 115] width 413 height 46
click at [253, 116] on input "903608" at bounding box center [213, 107] width 246 height 30
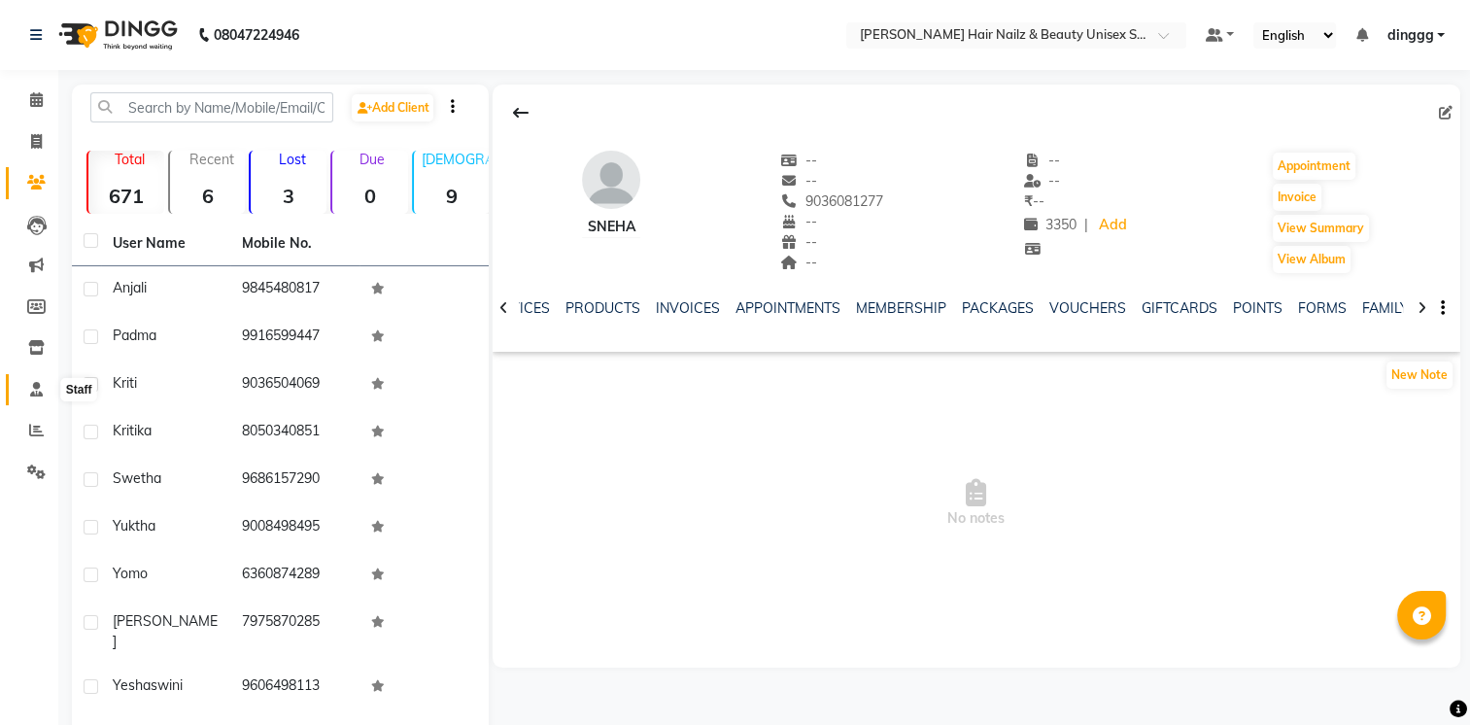
click at [34, 384] on icon at bounding box center [36, 389] width 13 height 15
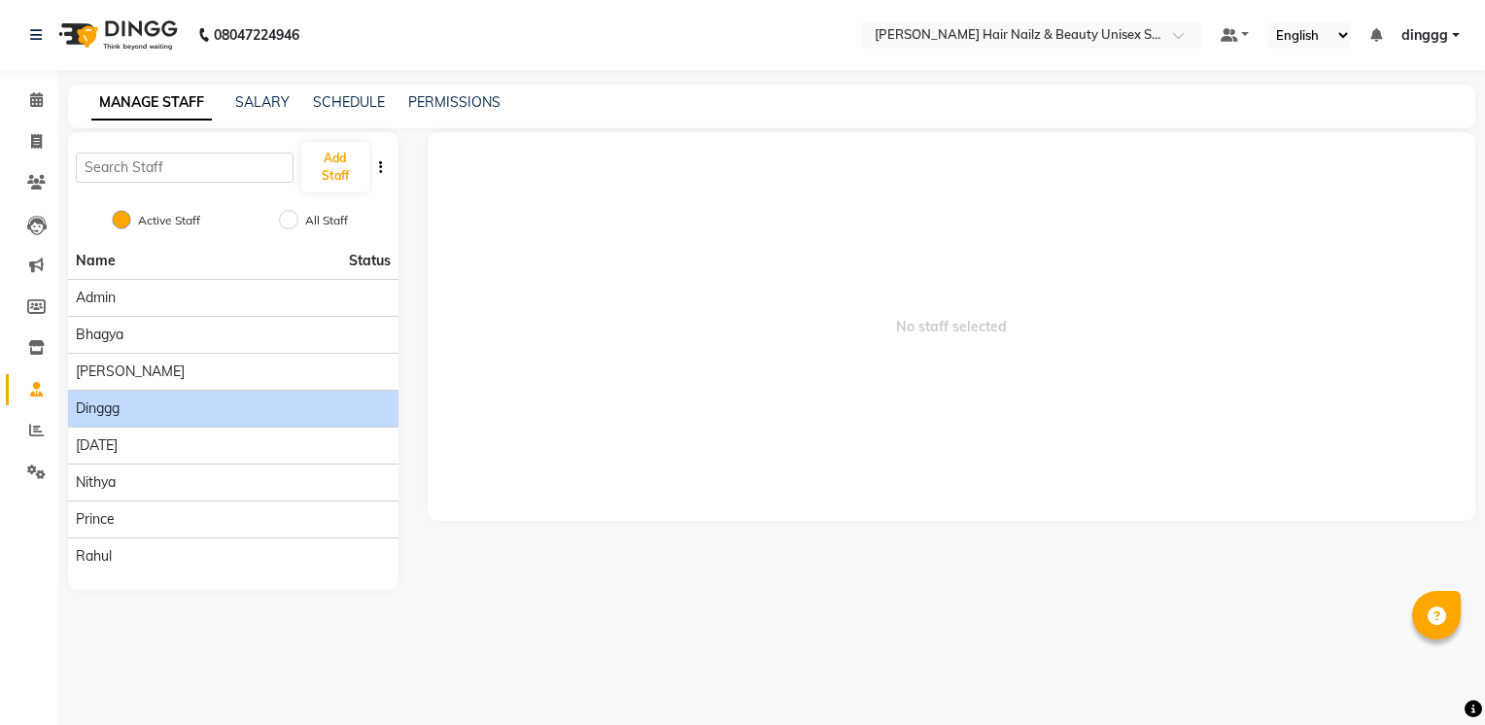
click at [292, 399] on div "dinggg" at bounding box center [233, 408] width 315 height 20
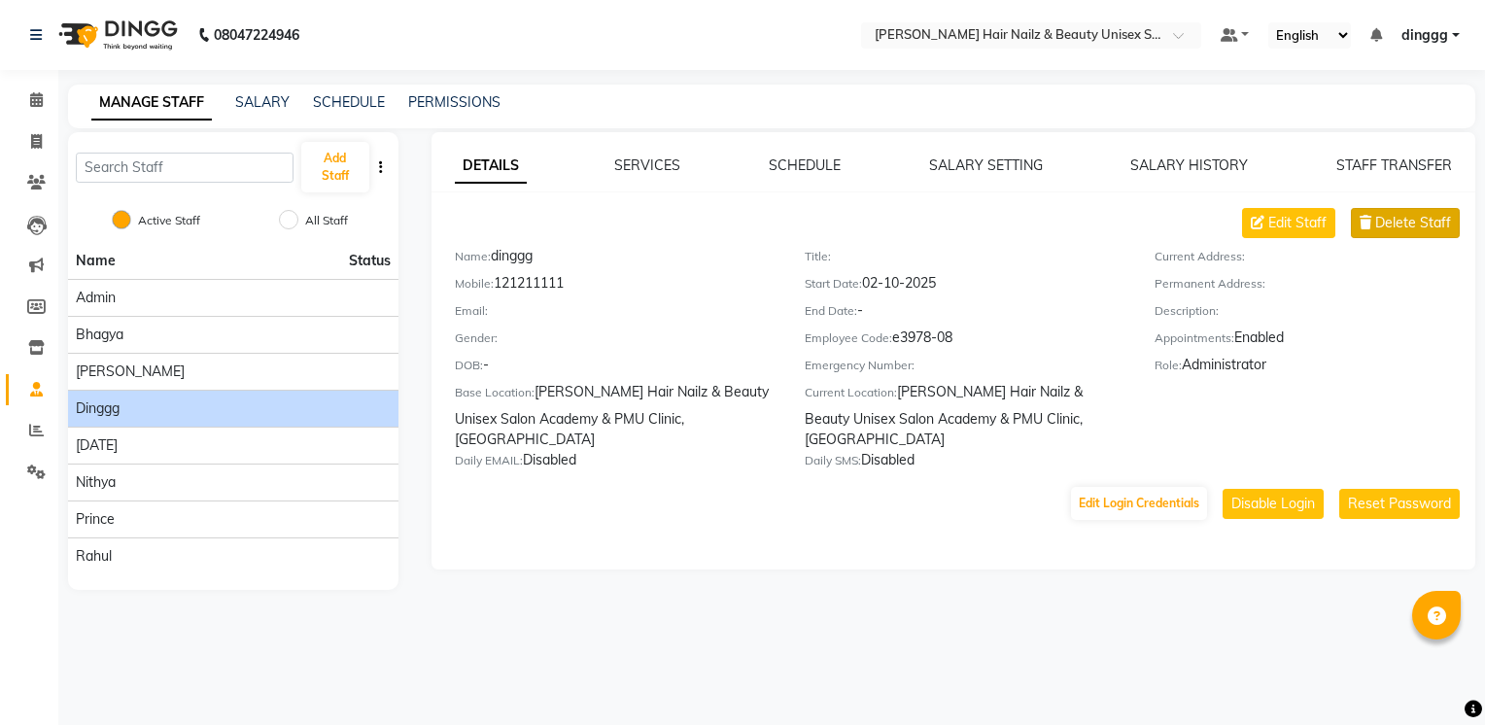
click at [1403, 227] on span "Delete Staff" at bounding box center [1413, 223] width 76 height 20
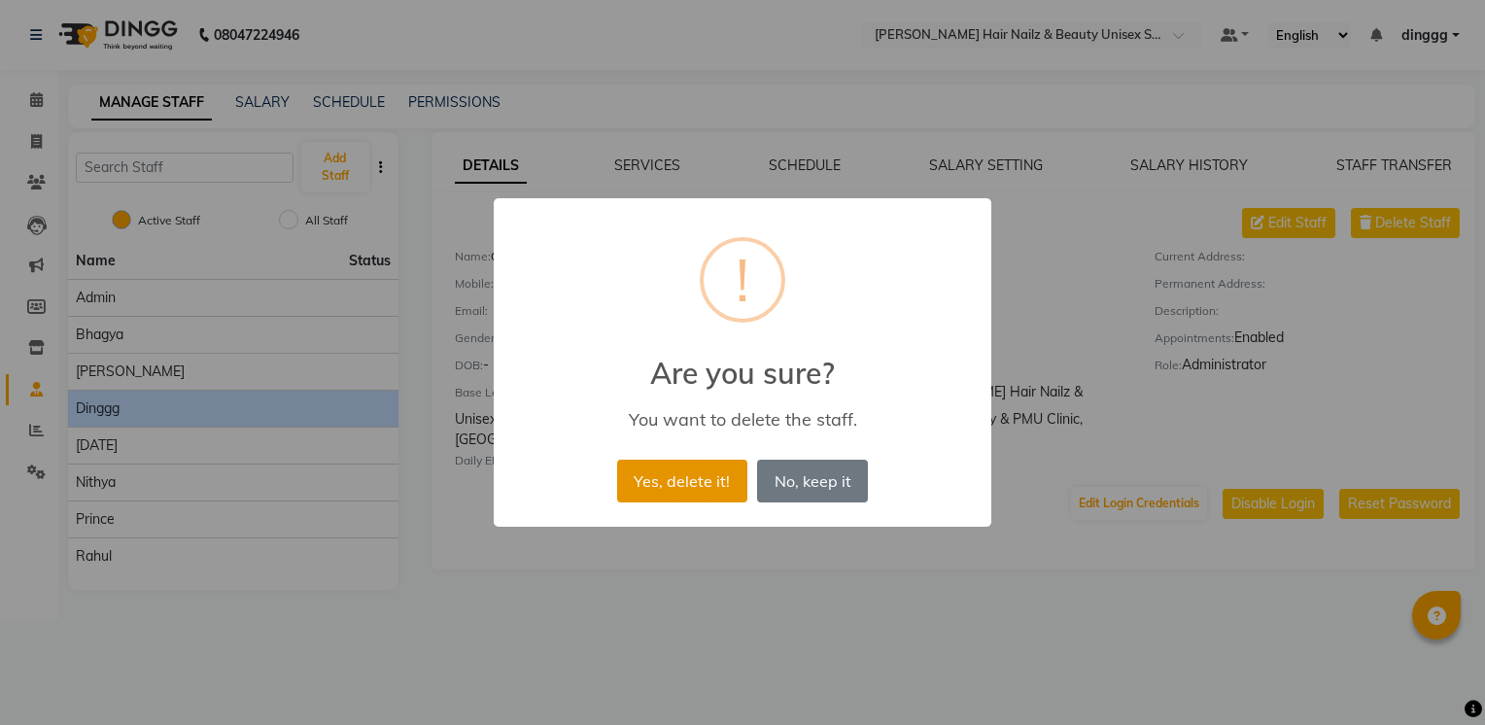
click at [716, 482] on button "Yes, delete it!" at bounding box center [682, 481] width 130 height 43
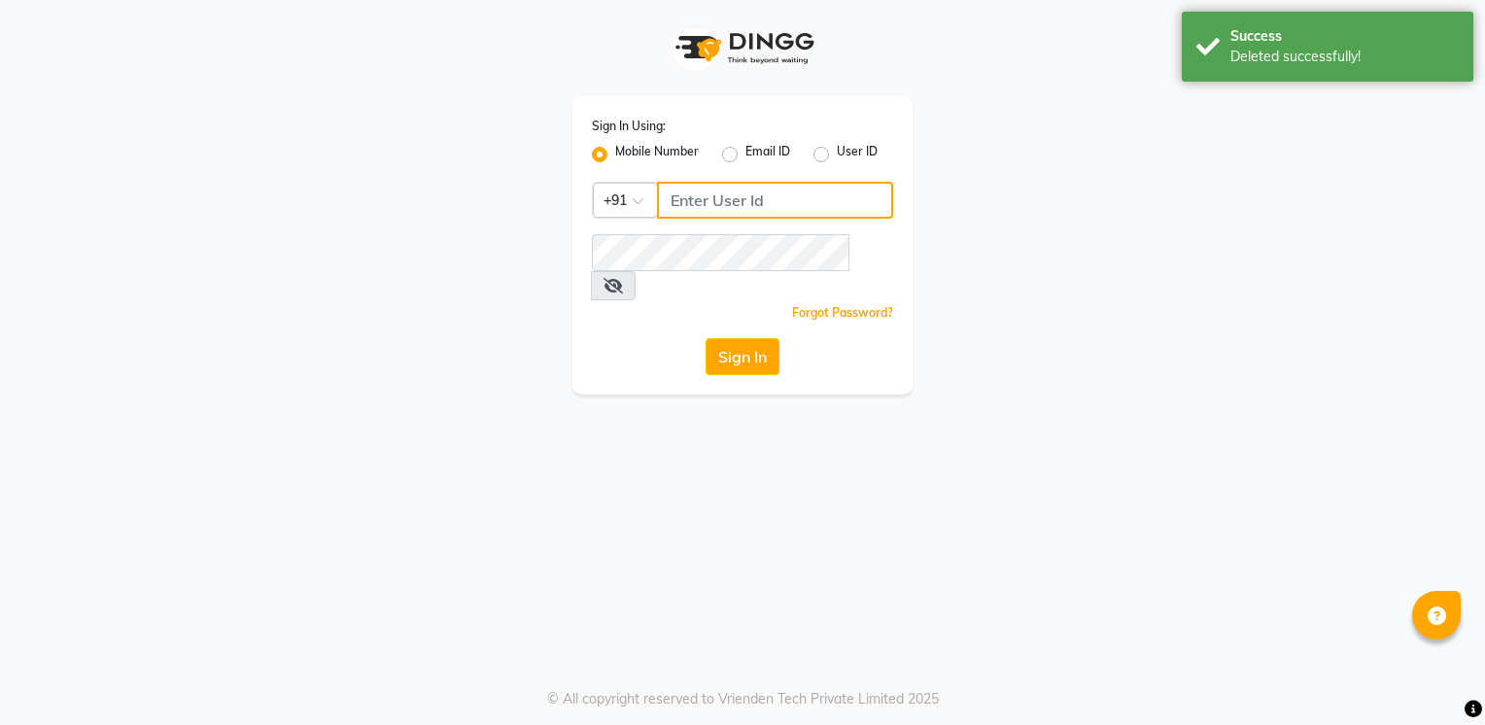
type input "121211111"
